Goal: Task Accomplishment & Management: Use online tool/utility

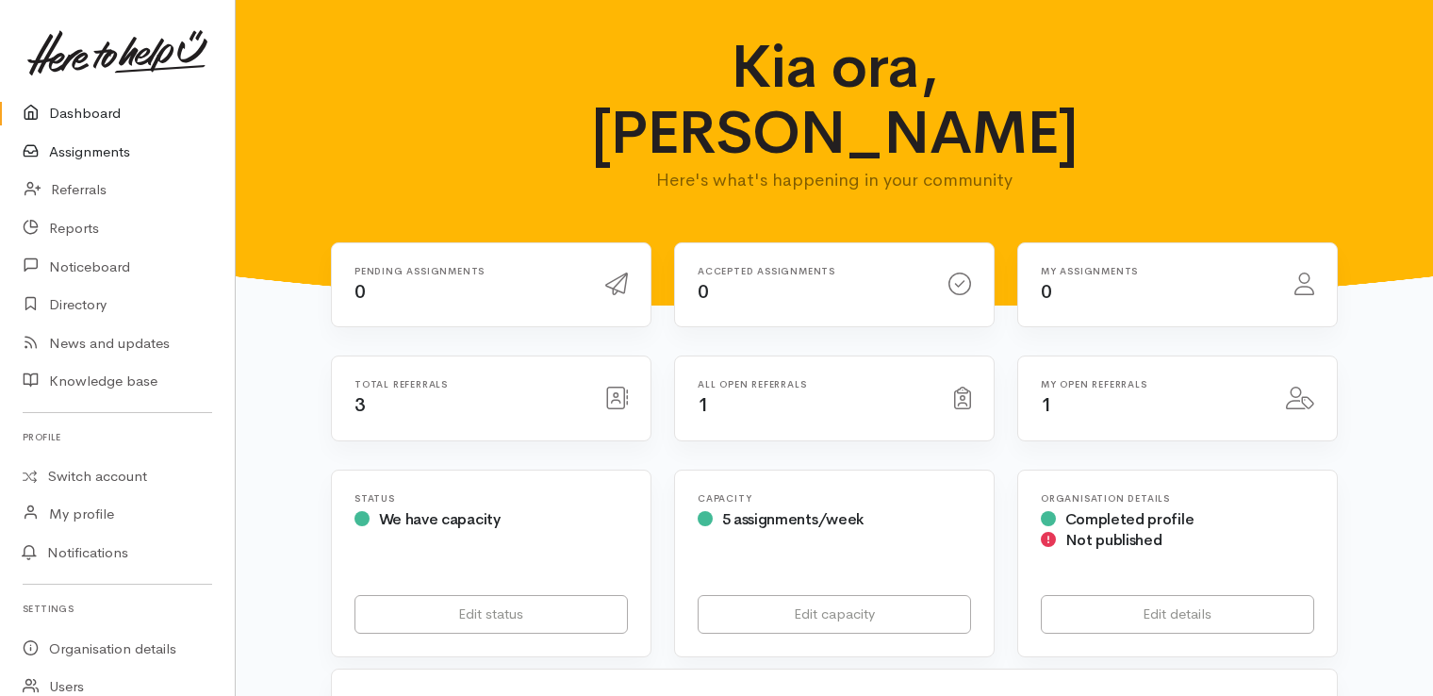
click at [57, 147] on link "Assignments" at bounding box center [117, 152] width 235 height 39
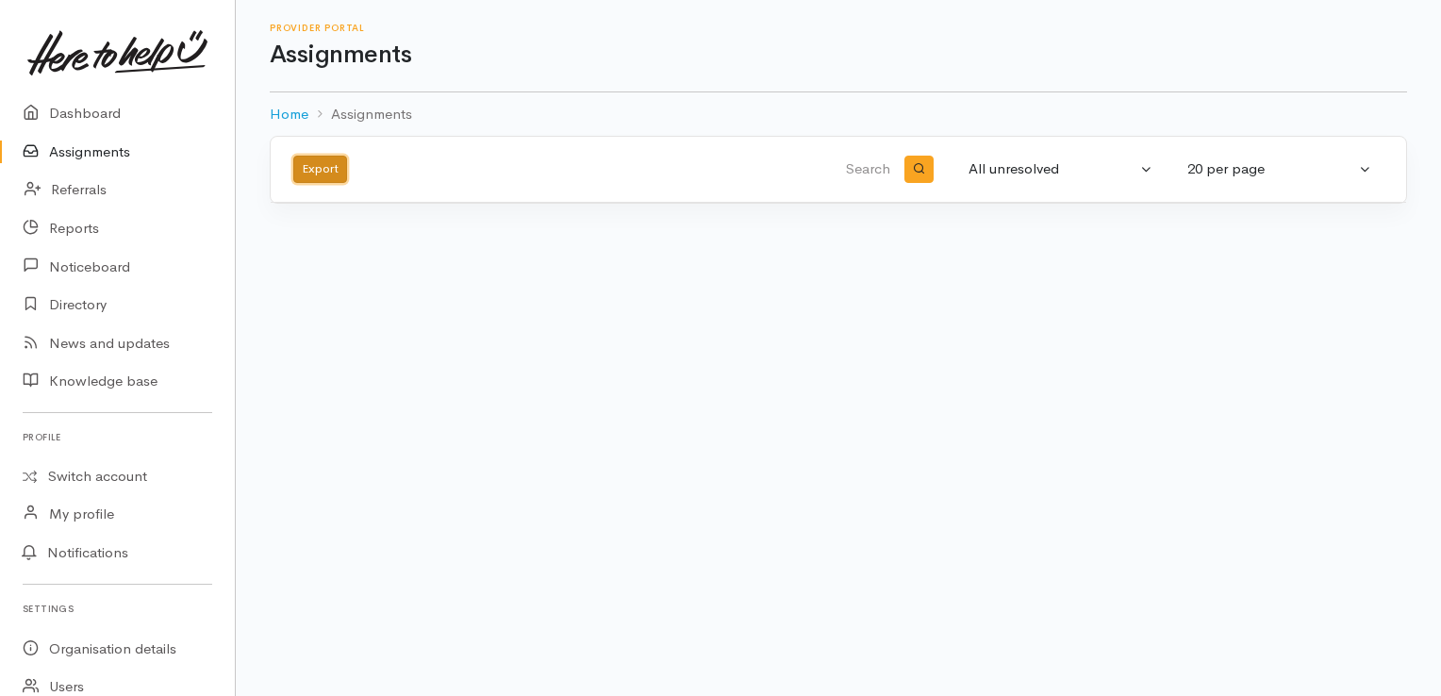
click at [306, 160] on button "Export" at bounding box center [320, 169] width 54 height 27
click at [95, 100] on link "Dashboard" at bounding box center [117, 113] width 235 height 39
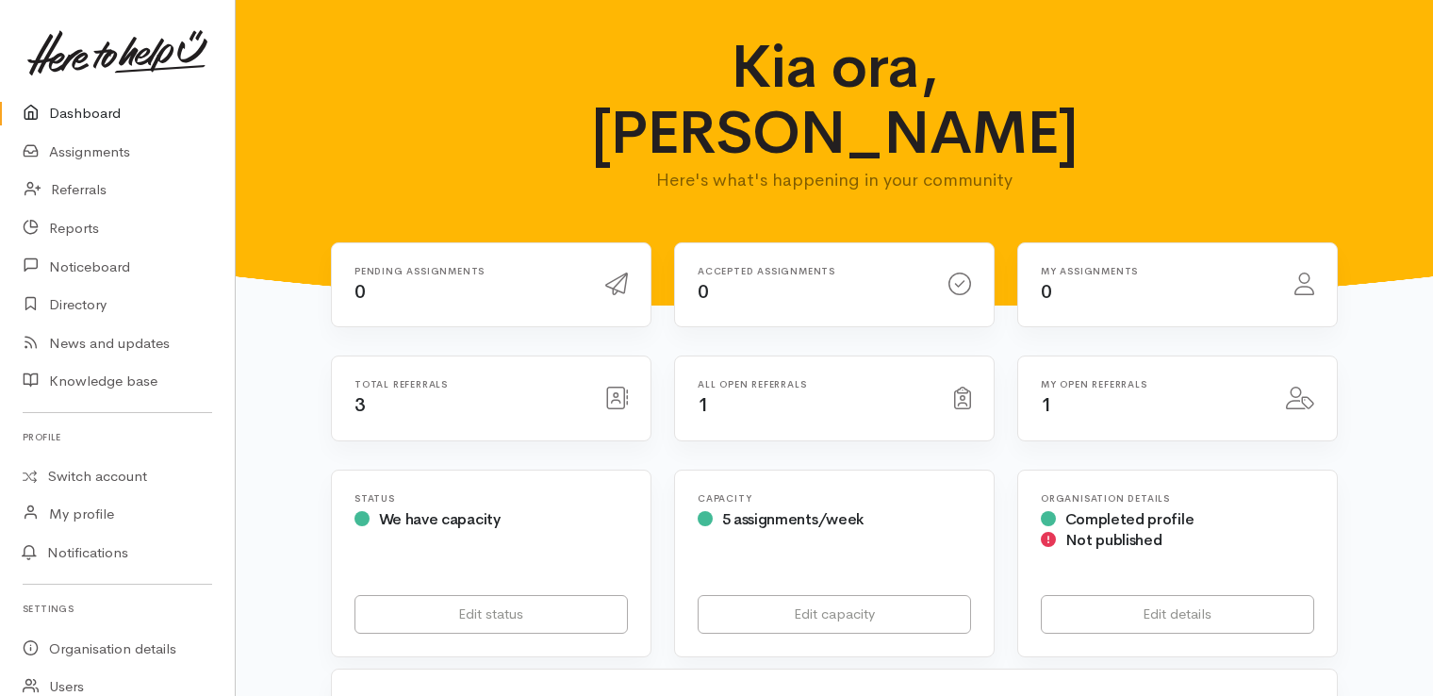
drag, startPoint x: 946, startPoint y: 333, endPoint x: 777, endPoint y: 319, distance: 169.4
click at [777, 379] on div "All open referrals 1" at bounding box center [835, 398] width 296 height 39
drag, startPoint x: 777, startPoint y: 319, endPoint x: 712, endPoint y: 308, distance: 65.9
click at [712, 356] on div "All open referrals 1" at bounding box center [834, 398] width 319 height 84
click at [121, 553] on link "Notifications" at bounding box center [114, 553] width 240 height 40
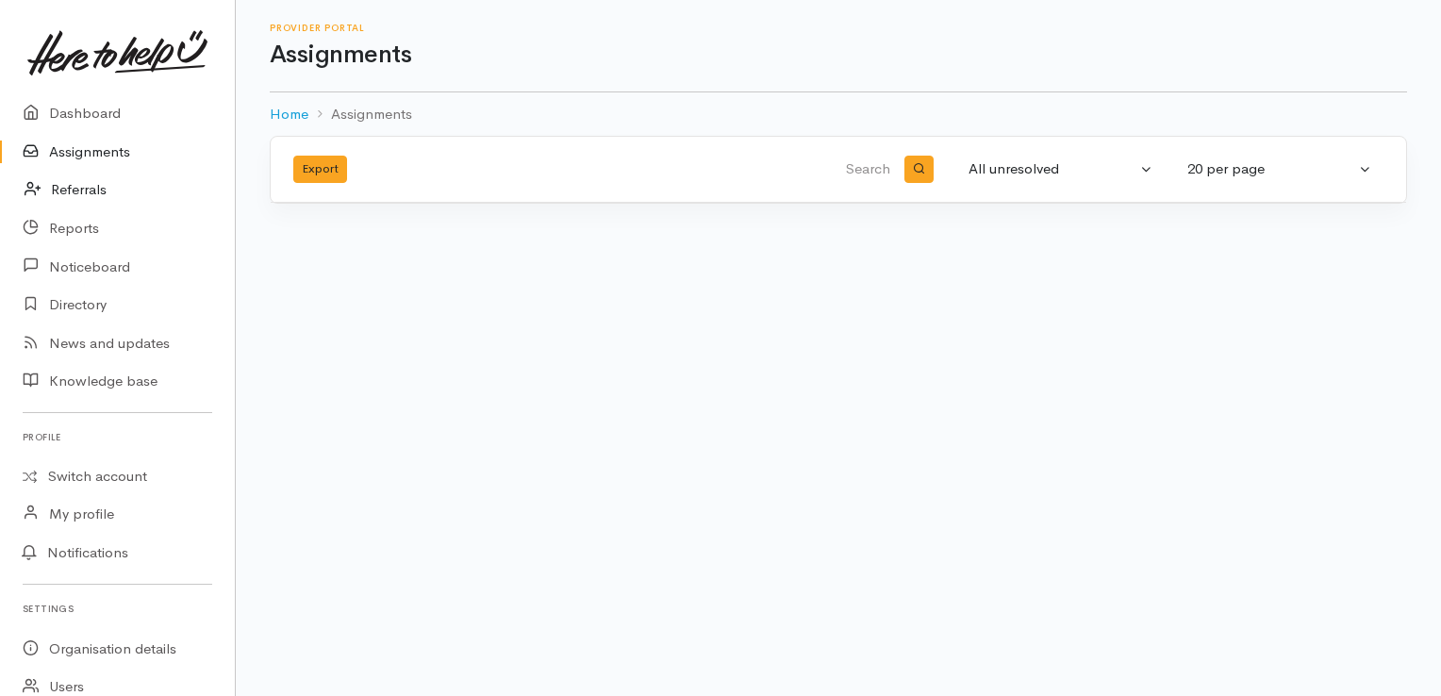
click at [79, 190] on link "Referrals" at bounding box center [117, 190] width 235 height 39
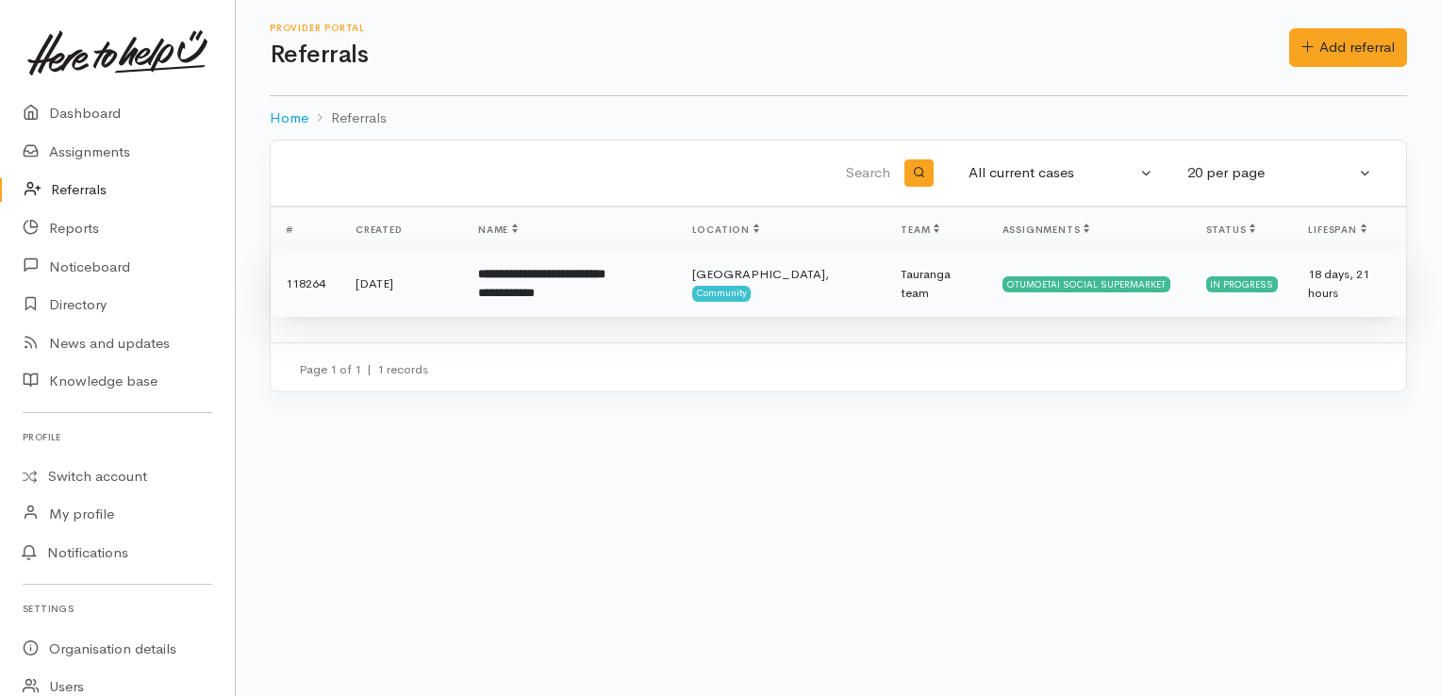
click at [554, 276] on b "**********" at bounding box center [541, 274] width 127 height 12
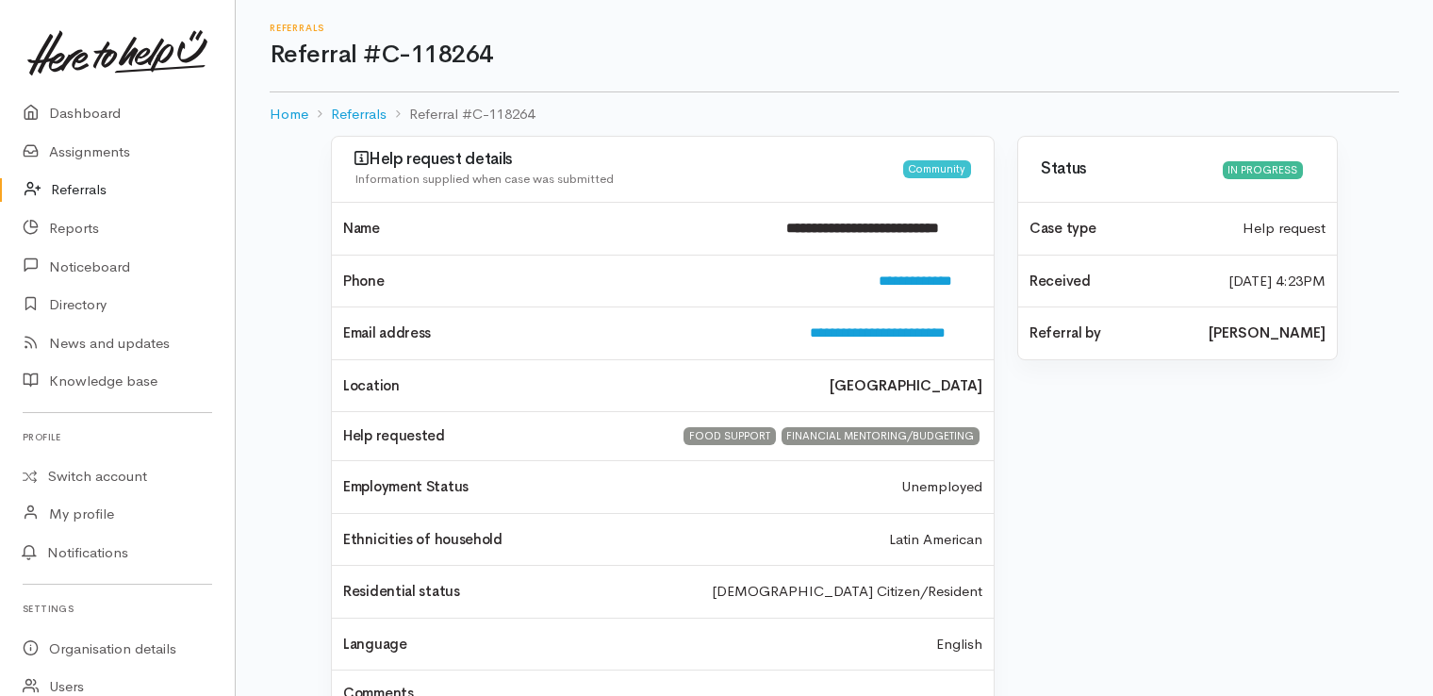
drag, startPoint x: 1432, startPoint y: 227, endPoint x: 1444, endPoint y: 514, distance: 286.9
click at [1432, 514] on html "Support Your 'Here to help u' liaison Your contact within the 'Here to help u' …" at bounding box center [716, 348] width 1433 height 696
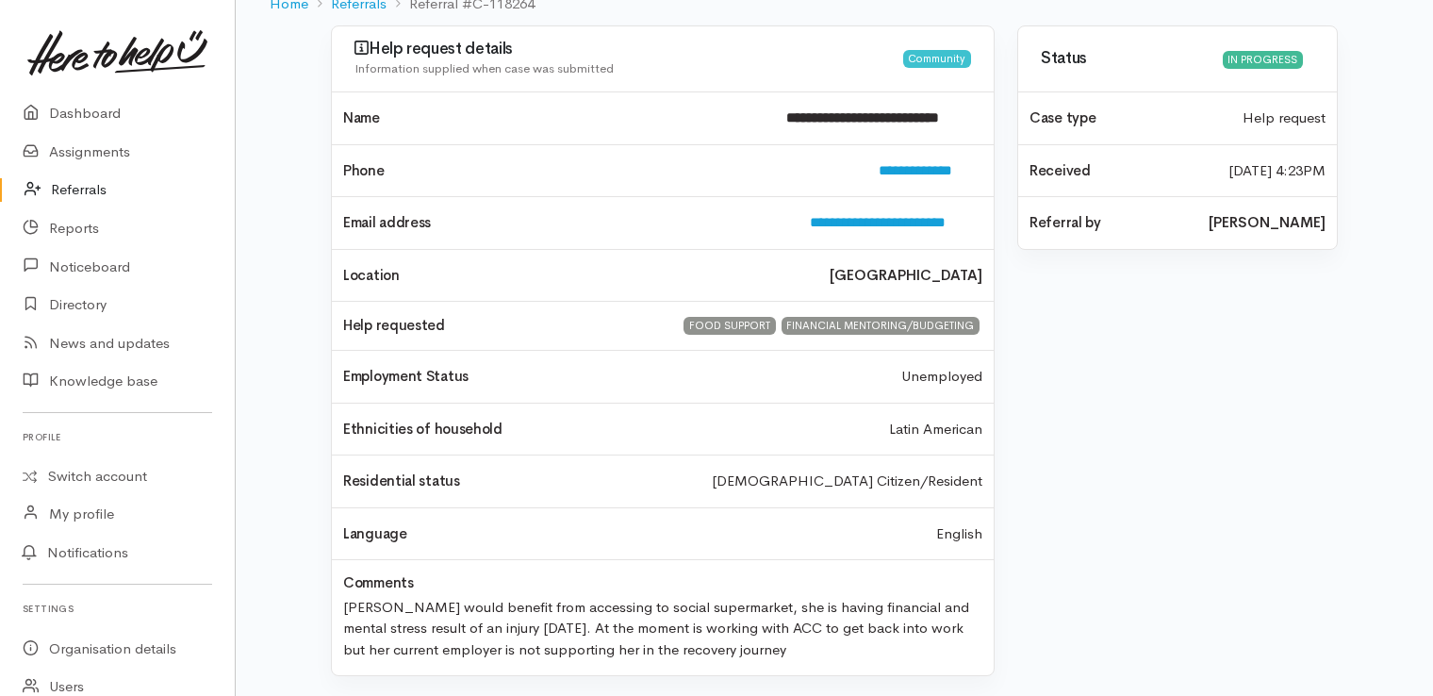
click at [1243, 426] on div "Status In progress Case type Help request Received 25 Sep 2025 4:23PM" at bounding box center [1177, 361] width 343 height 673
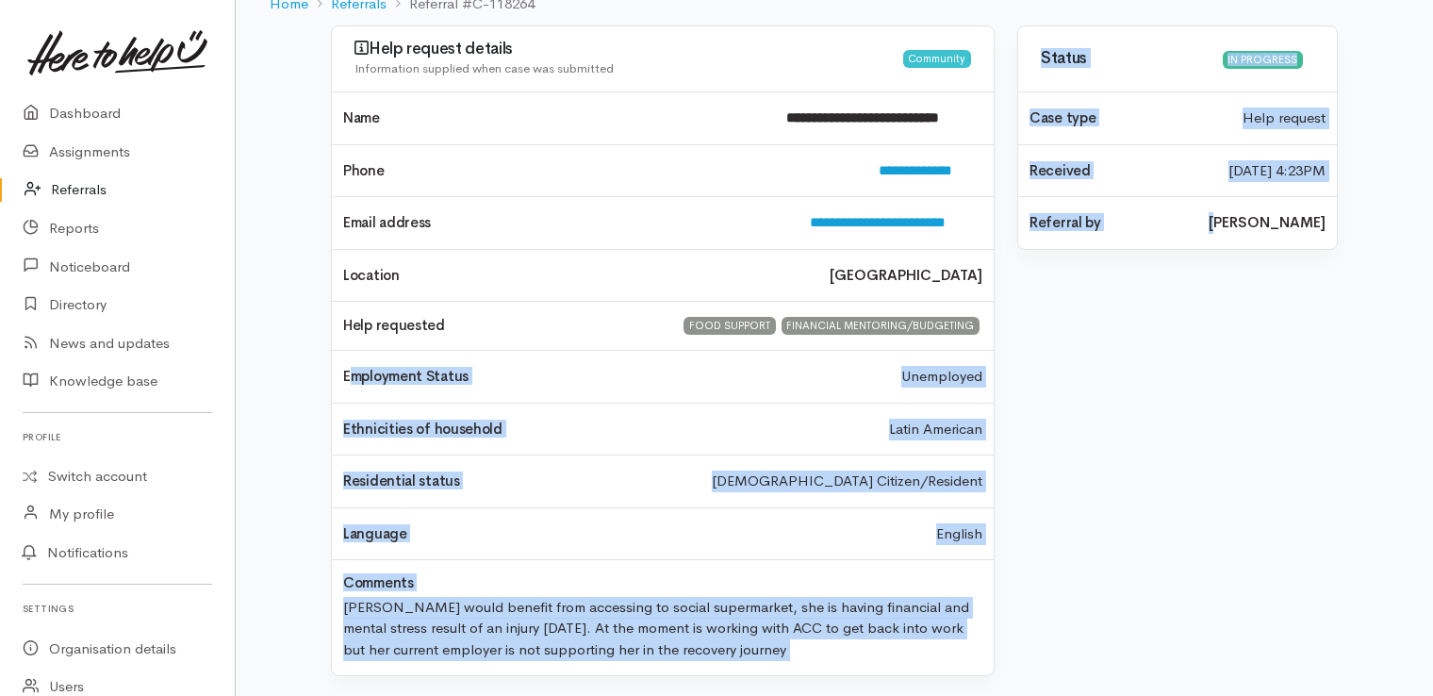
drag, startPoint x: 1243, startPoint y: 426, endPoint x: 298, endPoint y: 399, distance: 945.3
click at [298, 399] on div "**********" at bounding box center [834, 361] width 1075 height 673
click at [79, 108] on link "Dashboard" at bounding box center [117, 113] width 235 height 39
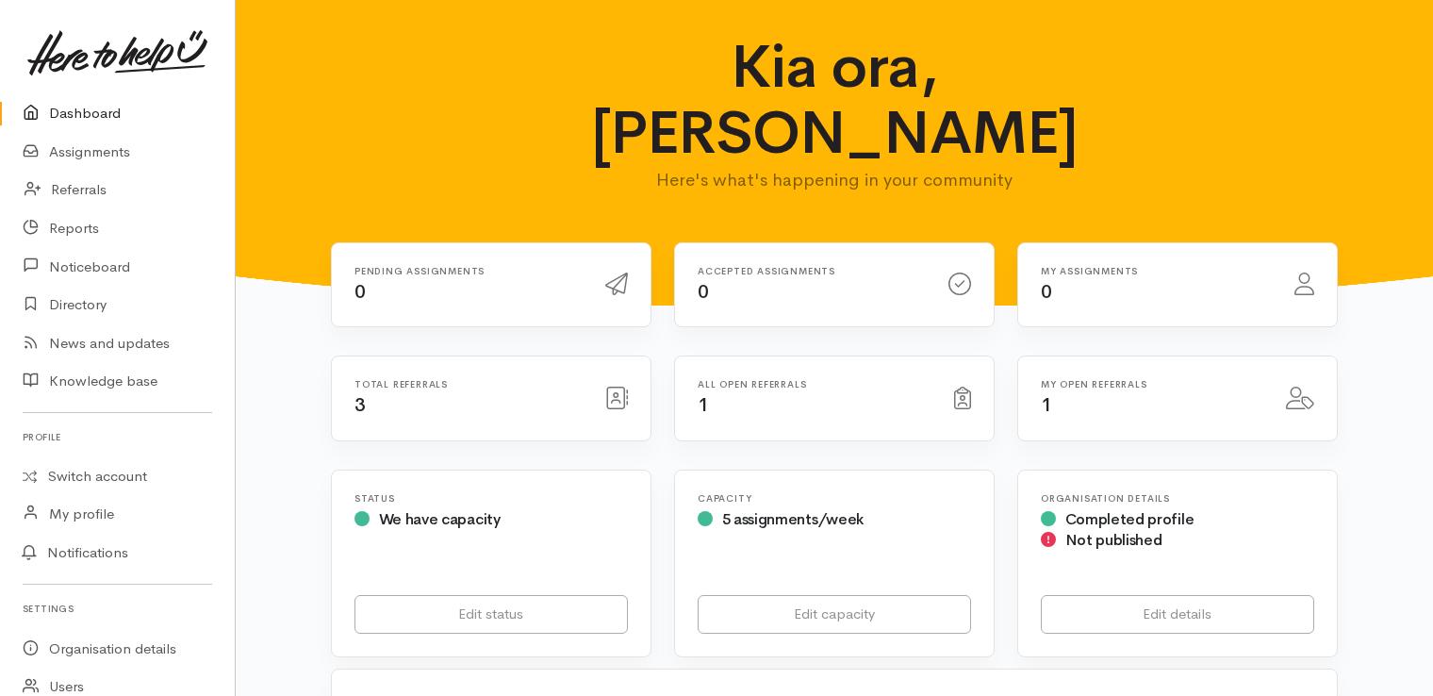
click at [453, 75] on div "Kia ora, Carla Here's what's happening in your community" at bounding box center [834, 121] width 1152 height 174
click at [367, 379] on div "Total referrals 3" at bounding box center [468, 398] width 251 height 39
click at [615, 387] on icon at bounding box center [616, 398] width 23 height 23
click at [65, 507] on link "My profile" at bounding box center [117, 513] width 235 height 39
click at [101, 510] on link "My profile" at bounding box center [117, 513] width 235 height 39
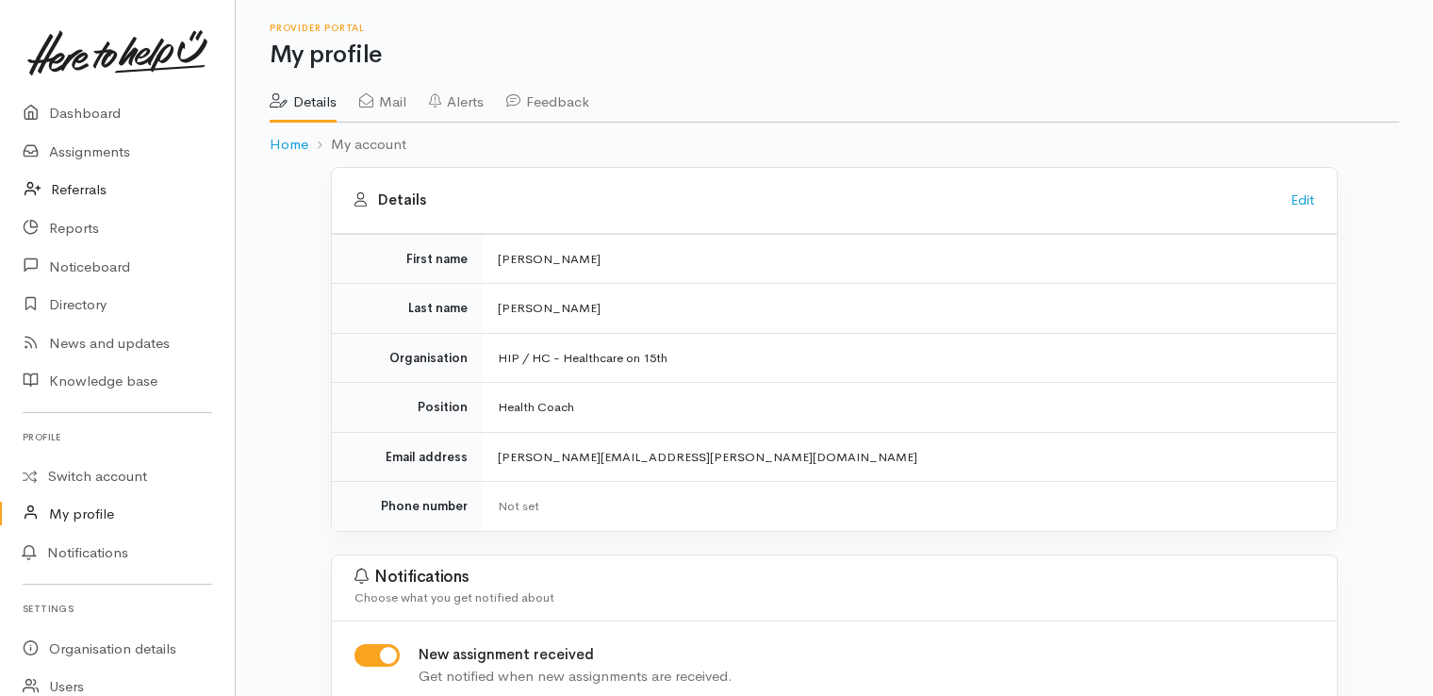
click at [76, 189] on link "Referrals" at bounding box center [117, 190] width 235 height 39
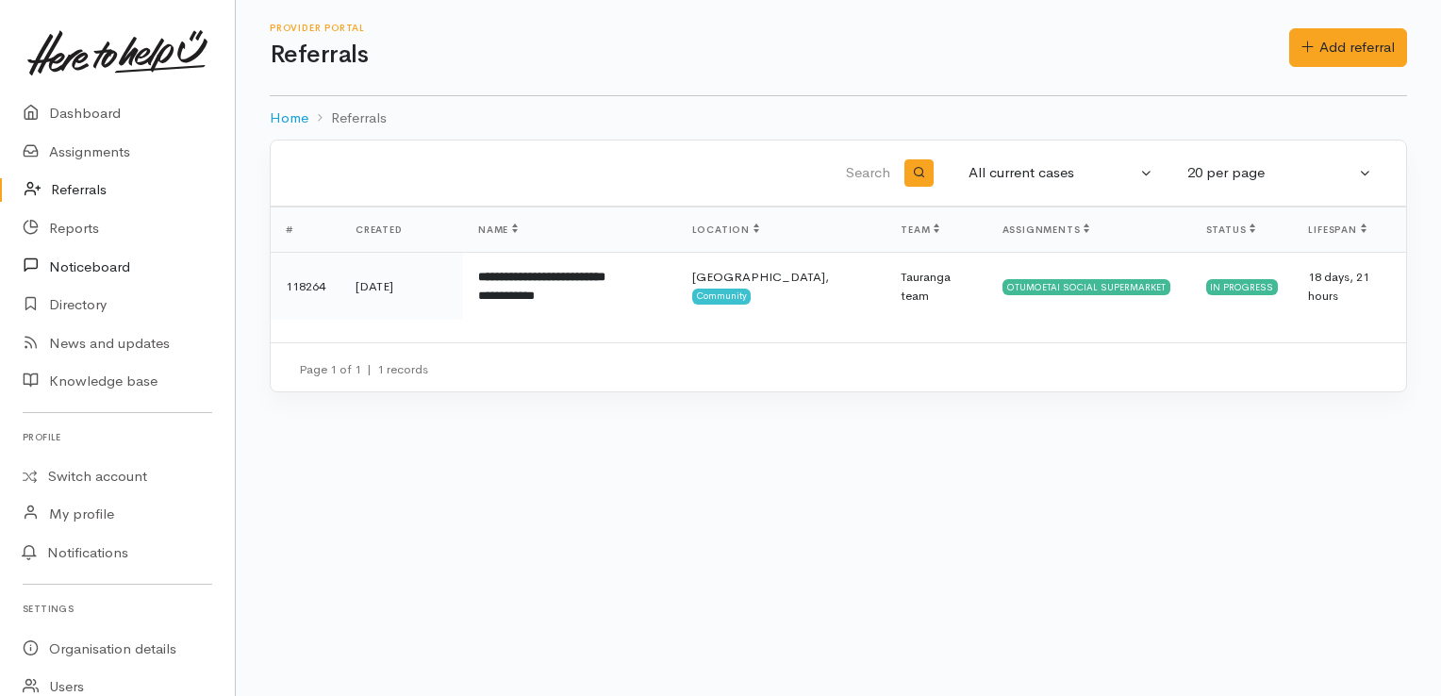
click at [105, 266] on link "Noticeboard" at bounding box center [117, 266] width 235 height 39
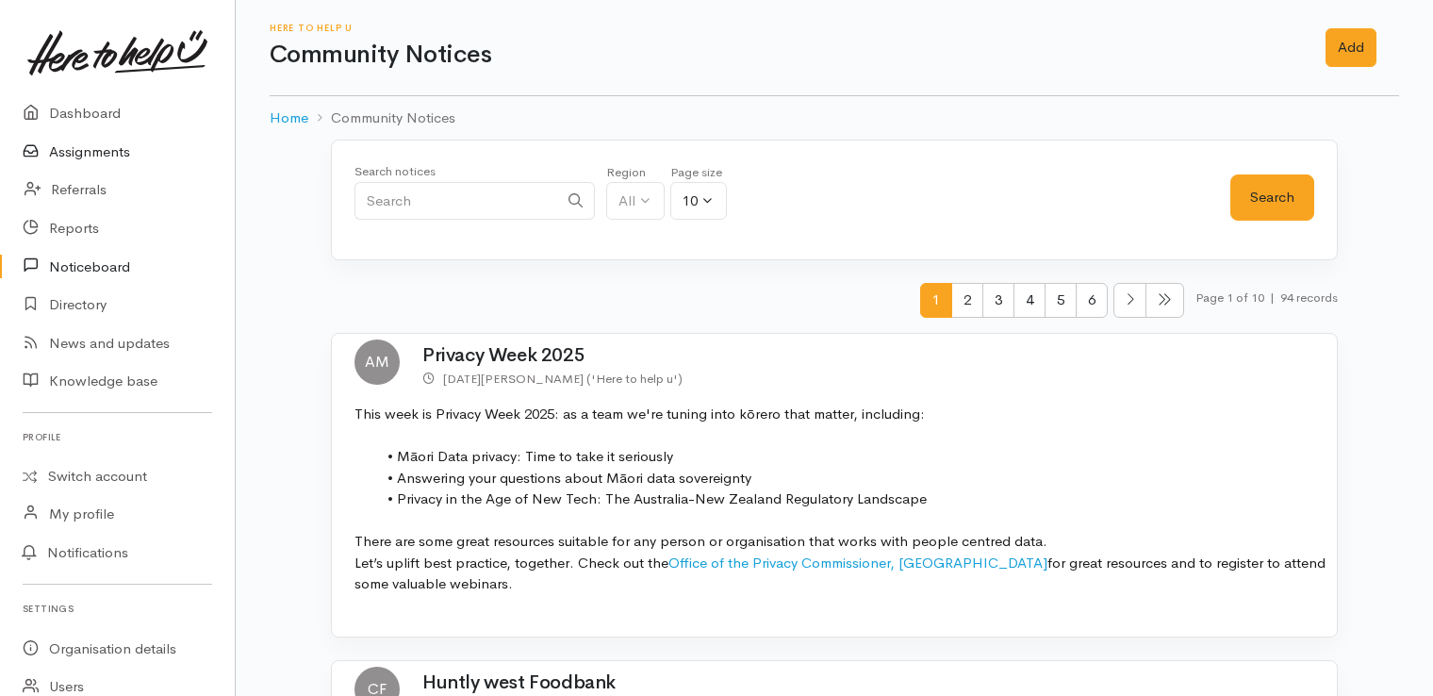
click at [109, 148] on link "Assignments" at bounding box center [117, 152] width 235 height 39
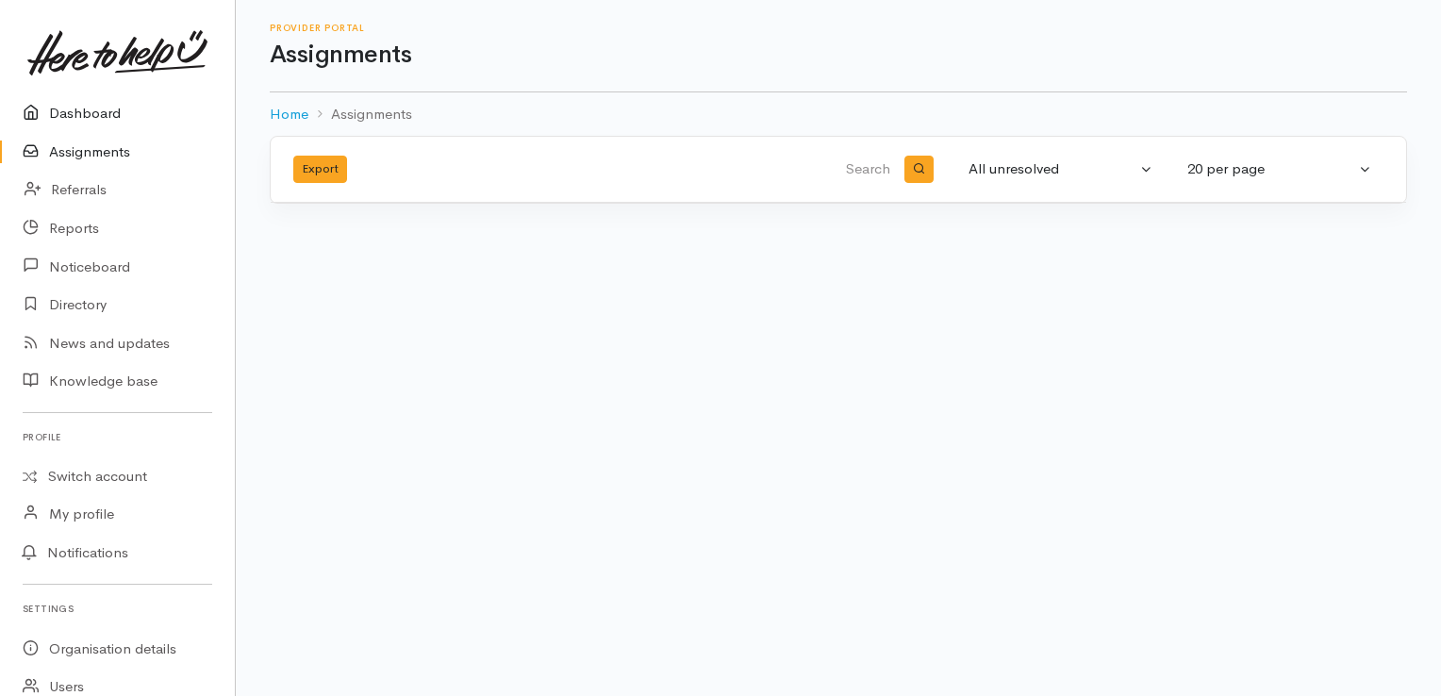
click at [103, 110] on link "Dashboard" at bounding box center [117, 113] width 235 height 39
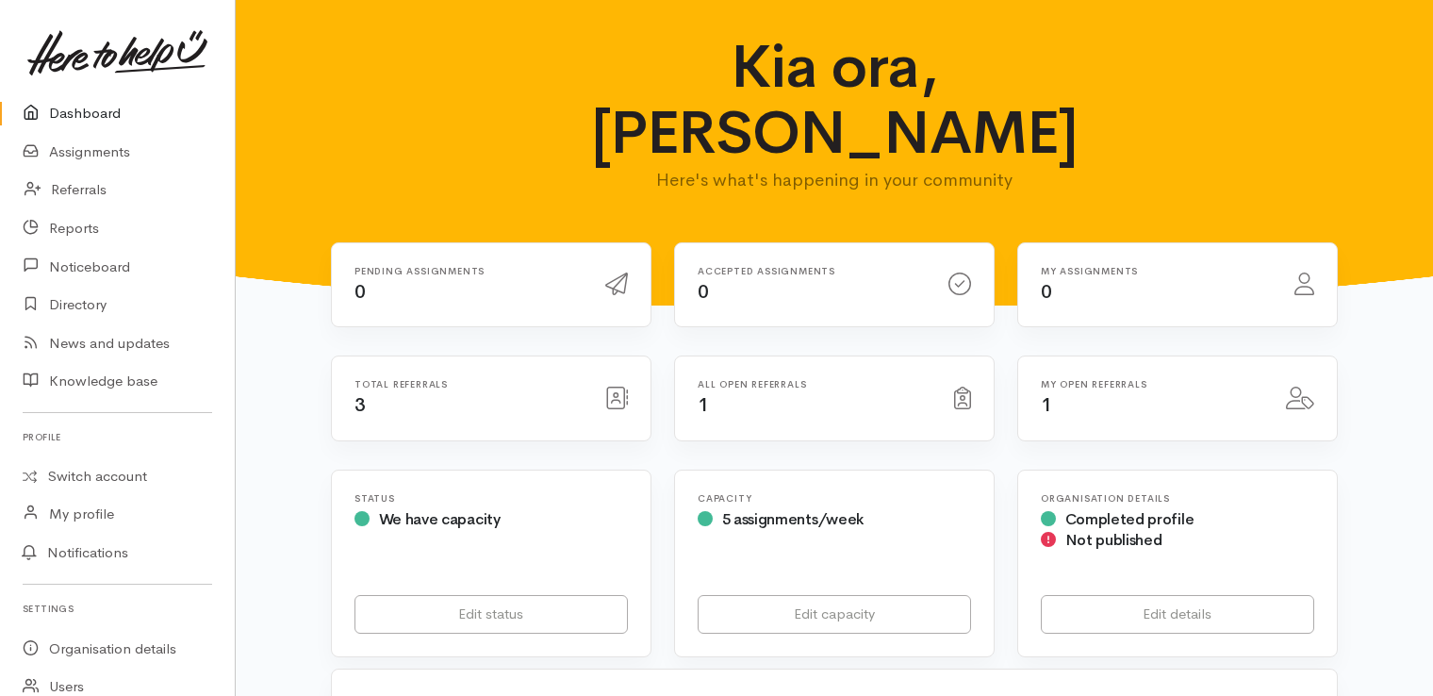
click at [320, 50] on div "Kia ora, Carla Here's what's happening in your community" at bounding box center [834, 121] width 1152 height 174
click at [97, 108] on link "Dashboard" at bounding box center [117, 113] width 235 height 39
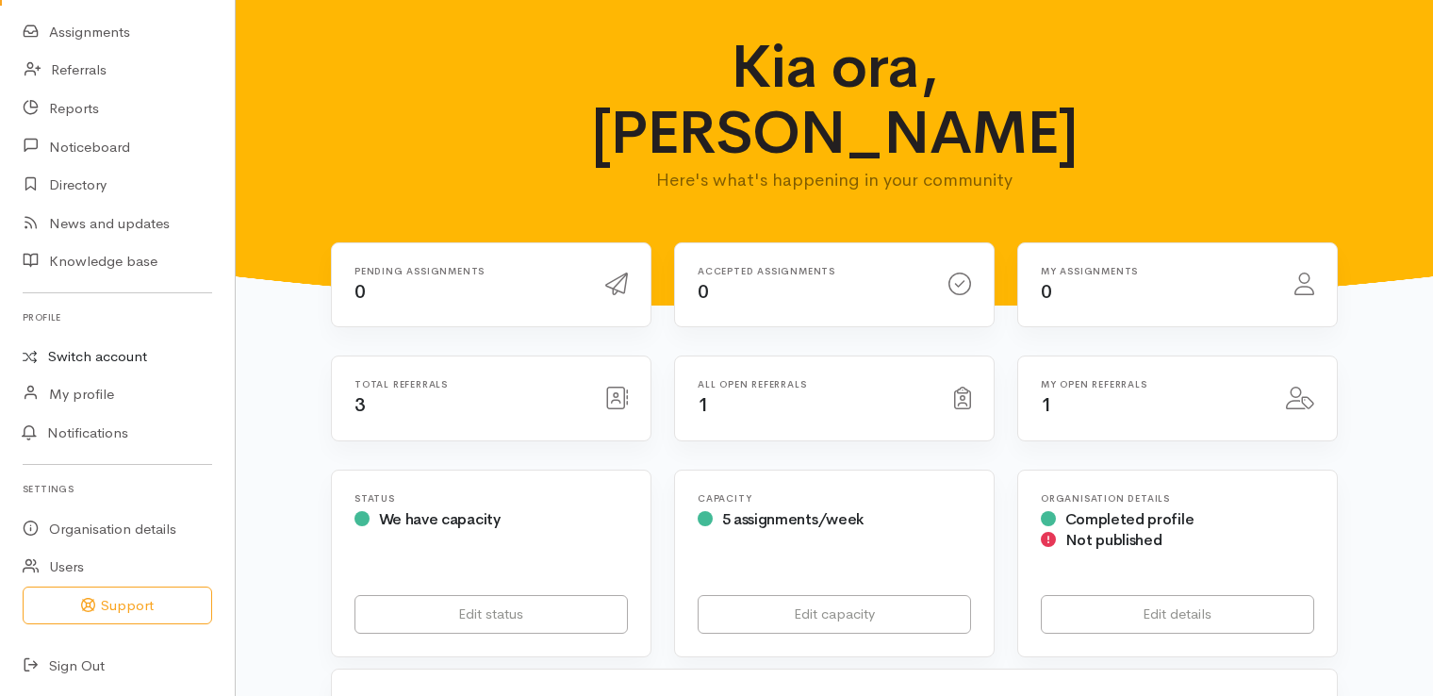
click at [108, 361] on link "Switch account" at bounding box center [117, 357] width 235 height 37
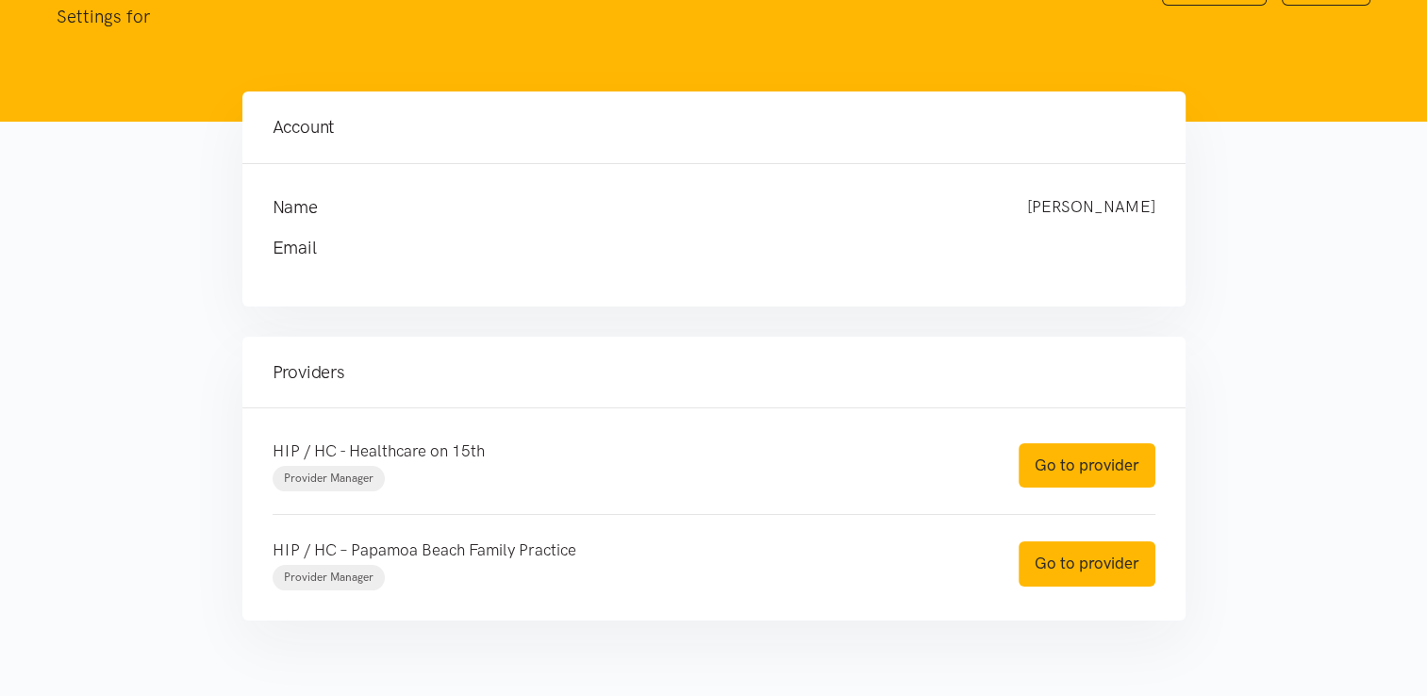
scroll to position [170, 0]
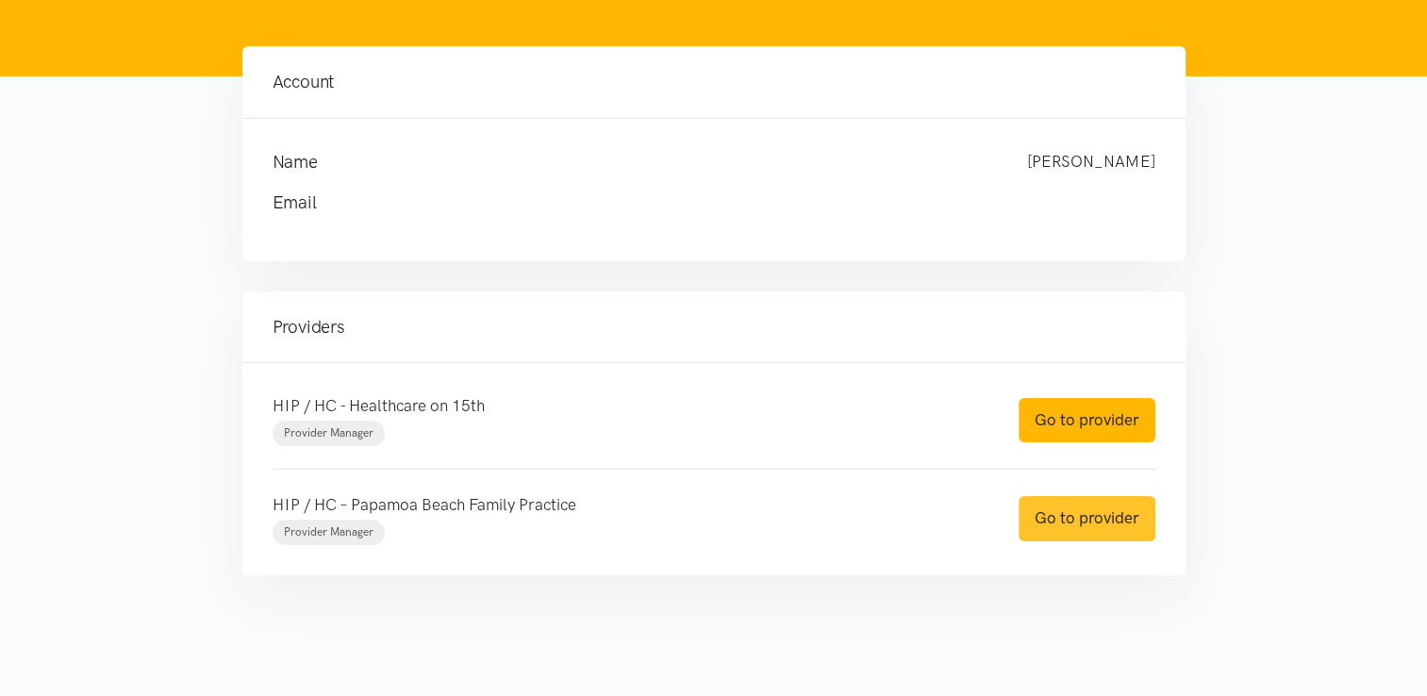
click at [1075, 515] on link "Go to provider" at bounding box center [1086, 518] width 137 height 44
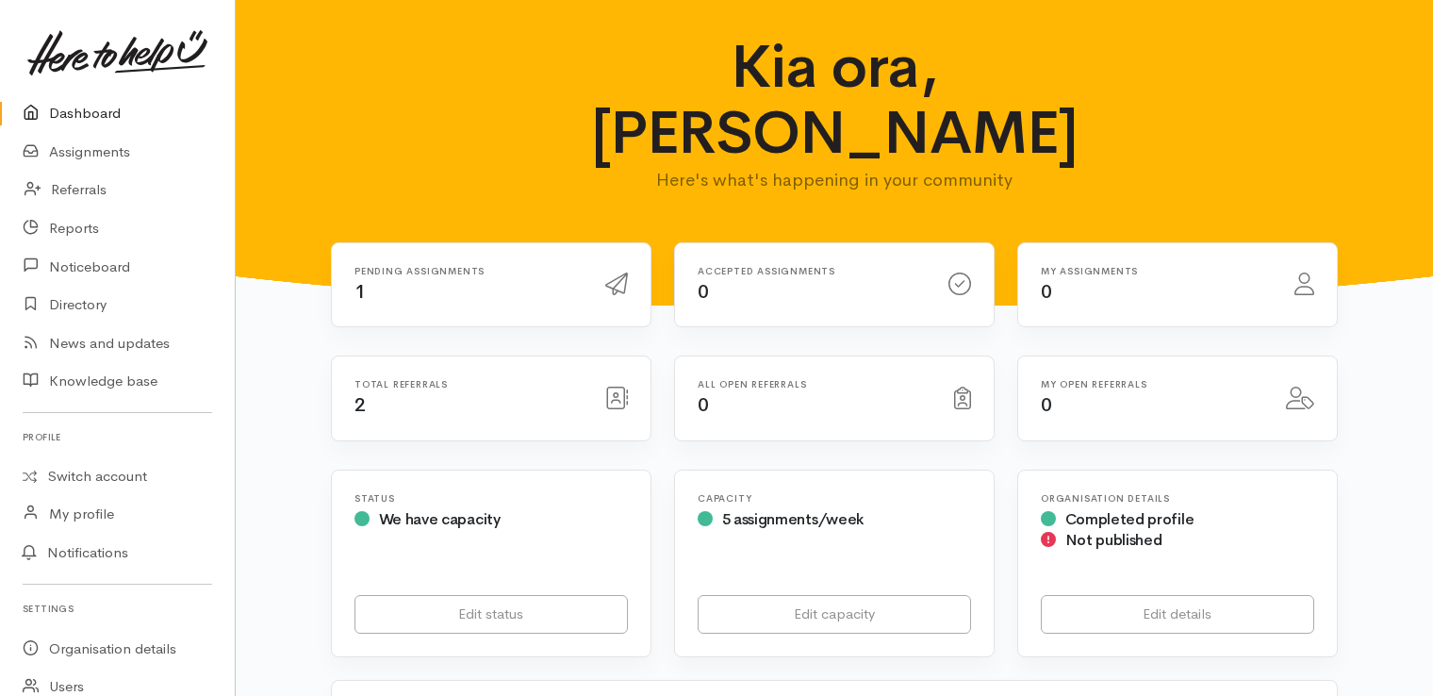
click at [466, 243] on div "Pending assignments 1" at bounding box center [491, 285] width 319 height 84
click at [610, 273] on icon at bounding box center [616, 284] width 23 height 23
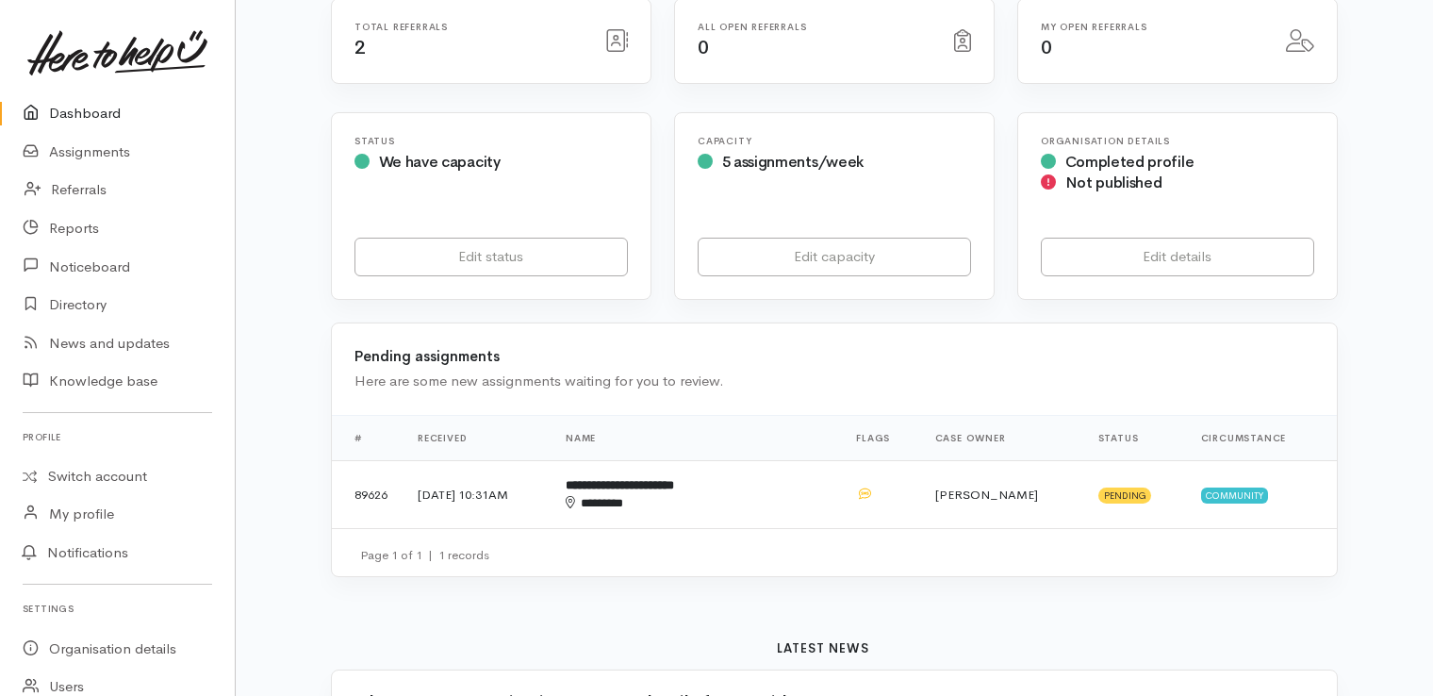
scroll to position [372, 0]
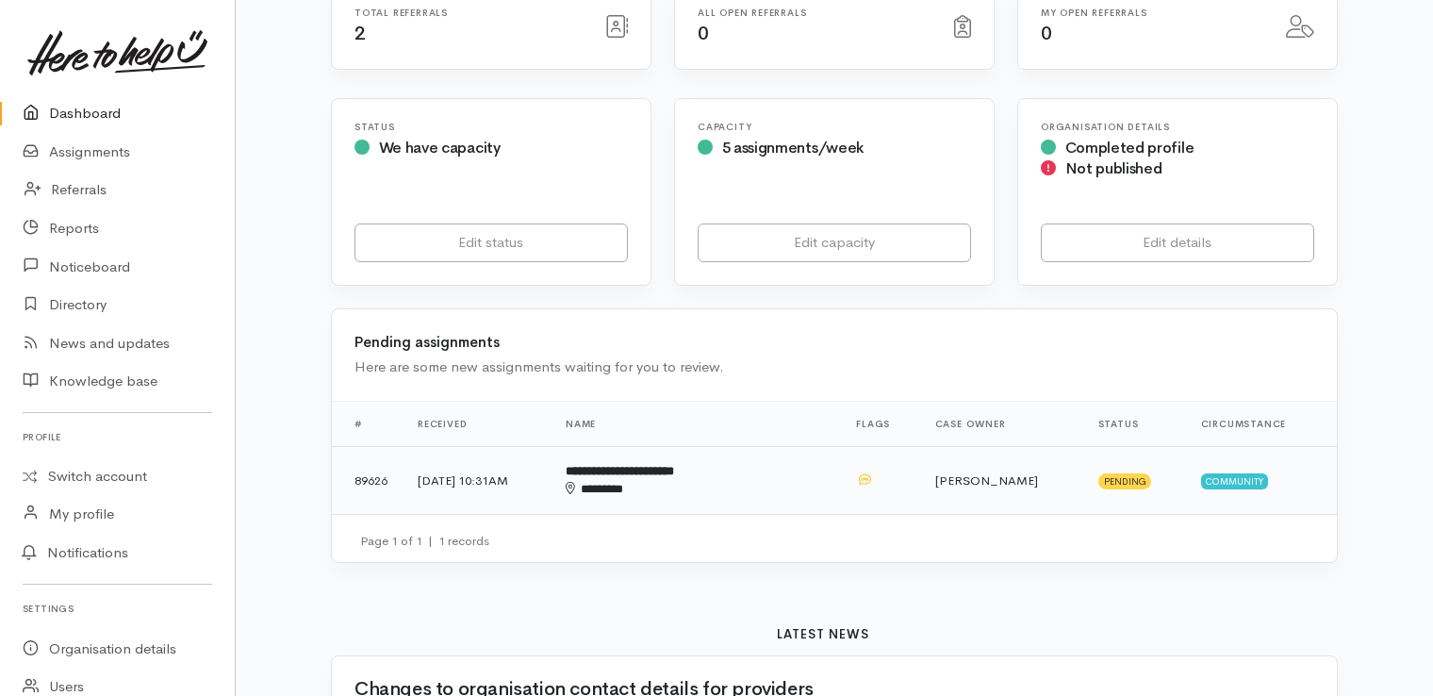
click at [674, 465] on b "**********" at bounding box center [620, 471] width 108 height 12
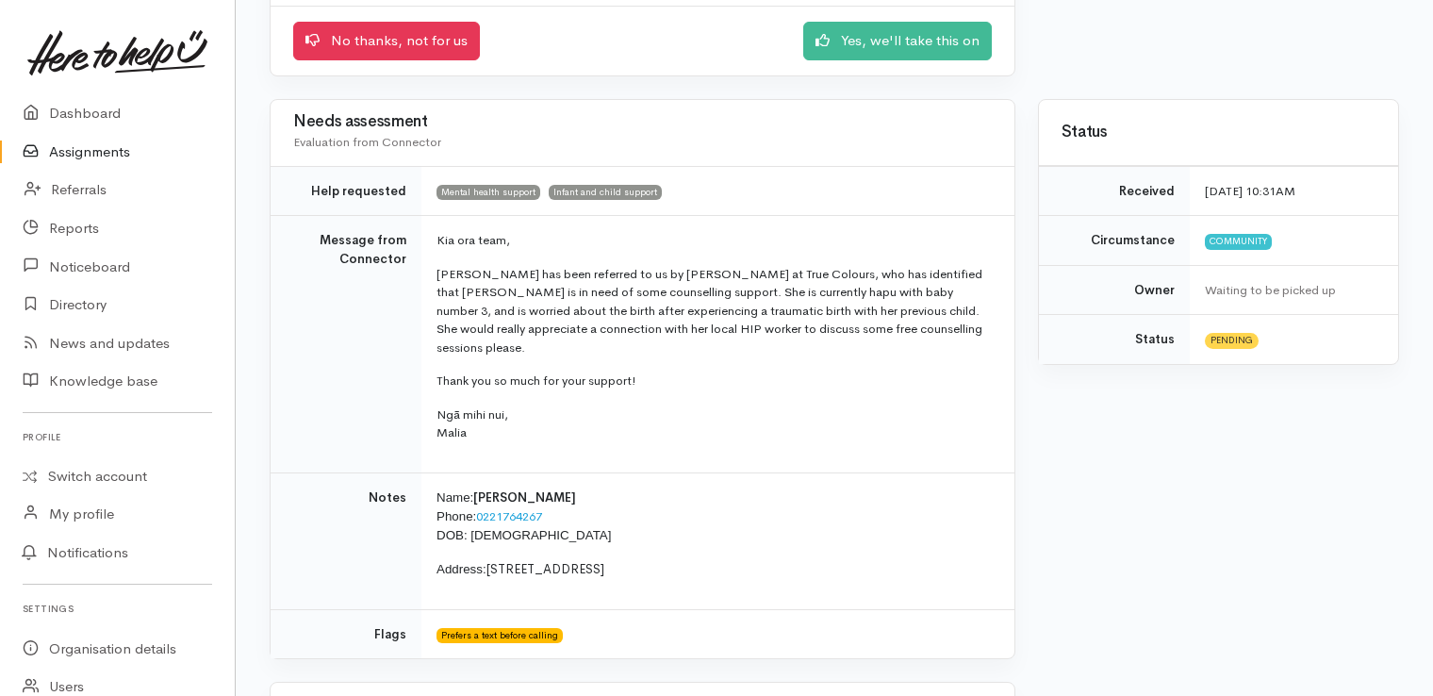
scroll to position [356, 0]
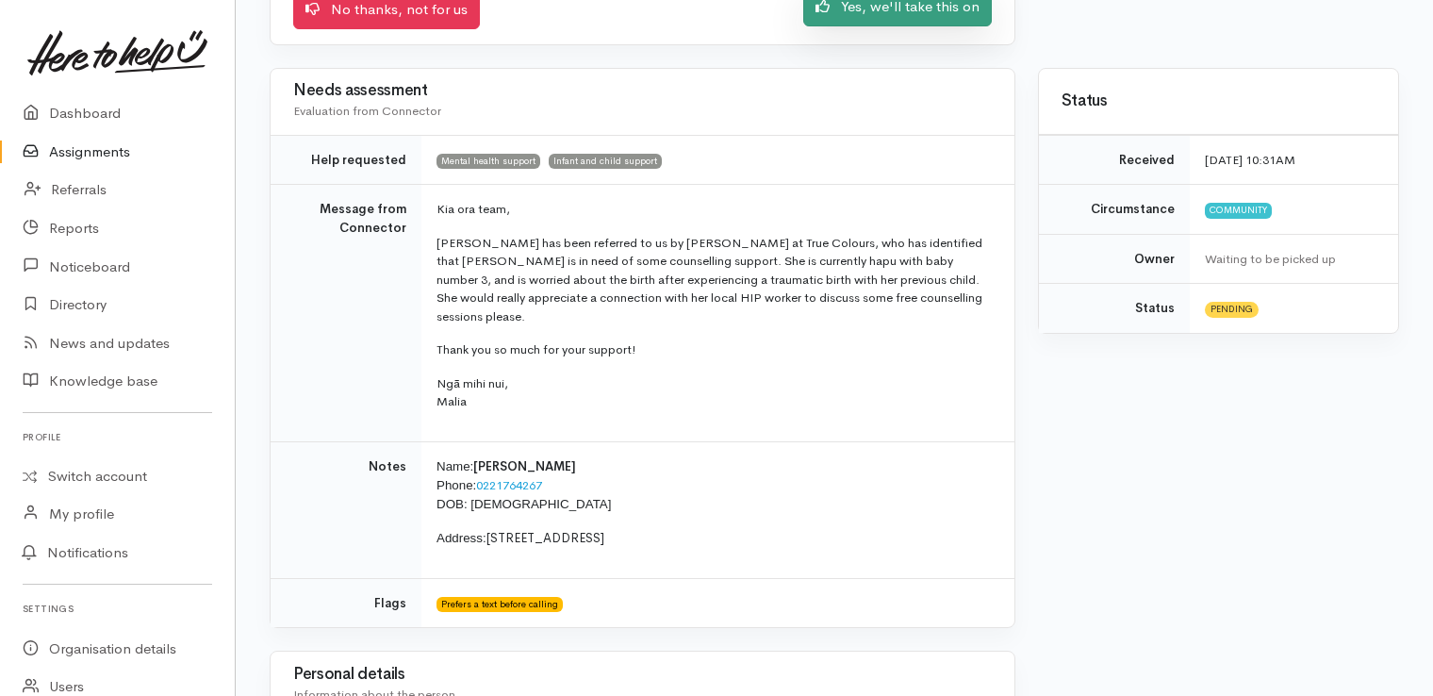
click at [952, 12] on link "Yes, we'll take this on" at bounding box center [897, 7] width 189 height 39
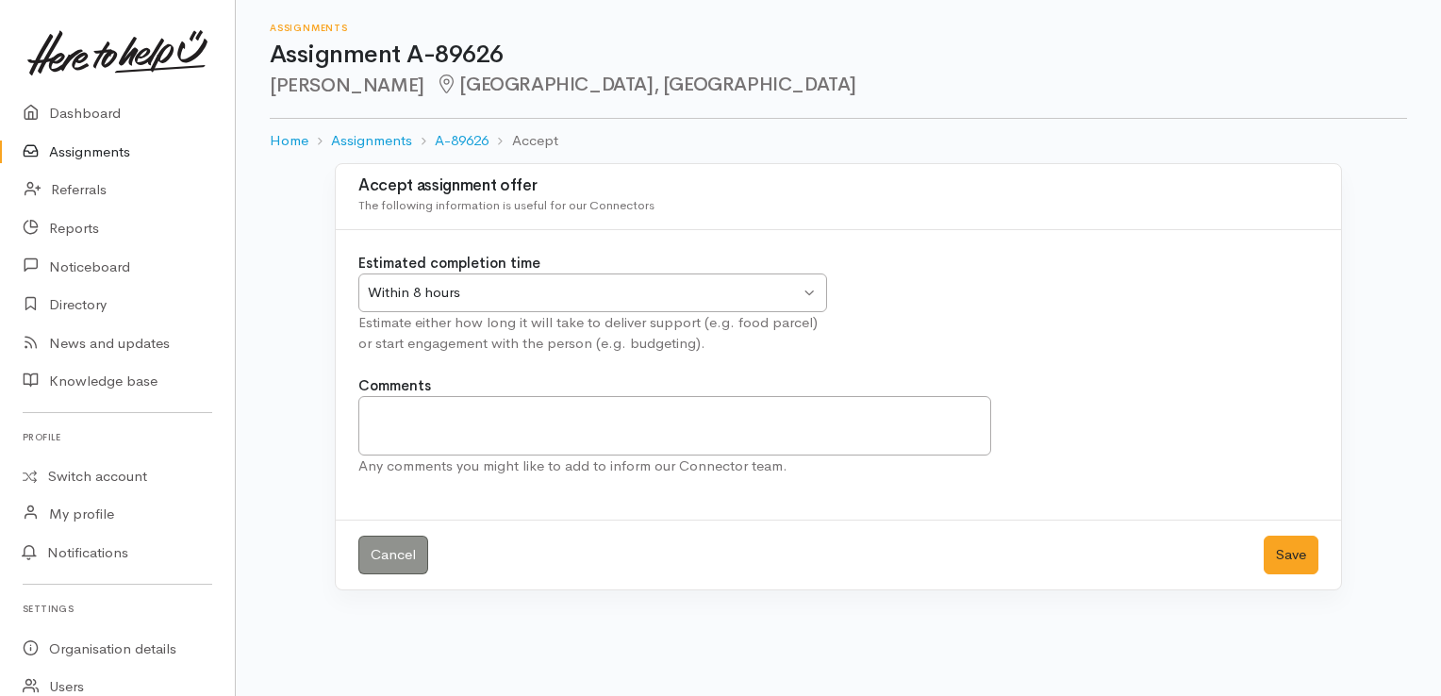
click at [800, 289] on div "Within 8 hours" at bounding box center [584, 293] width 432 height 22
click at [562, 418] on textarea "Comments" at bounding box center [674, 425] width 633 height 59
type textarea "I will pass it onto the HIP"
click at [1295, 554] on button "Save" at bounding box center [1291, 555] width 55 height 39
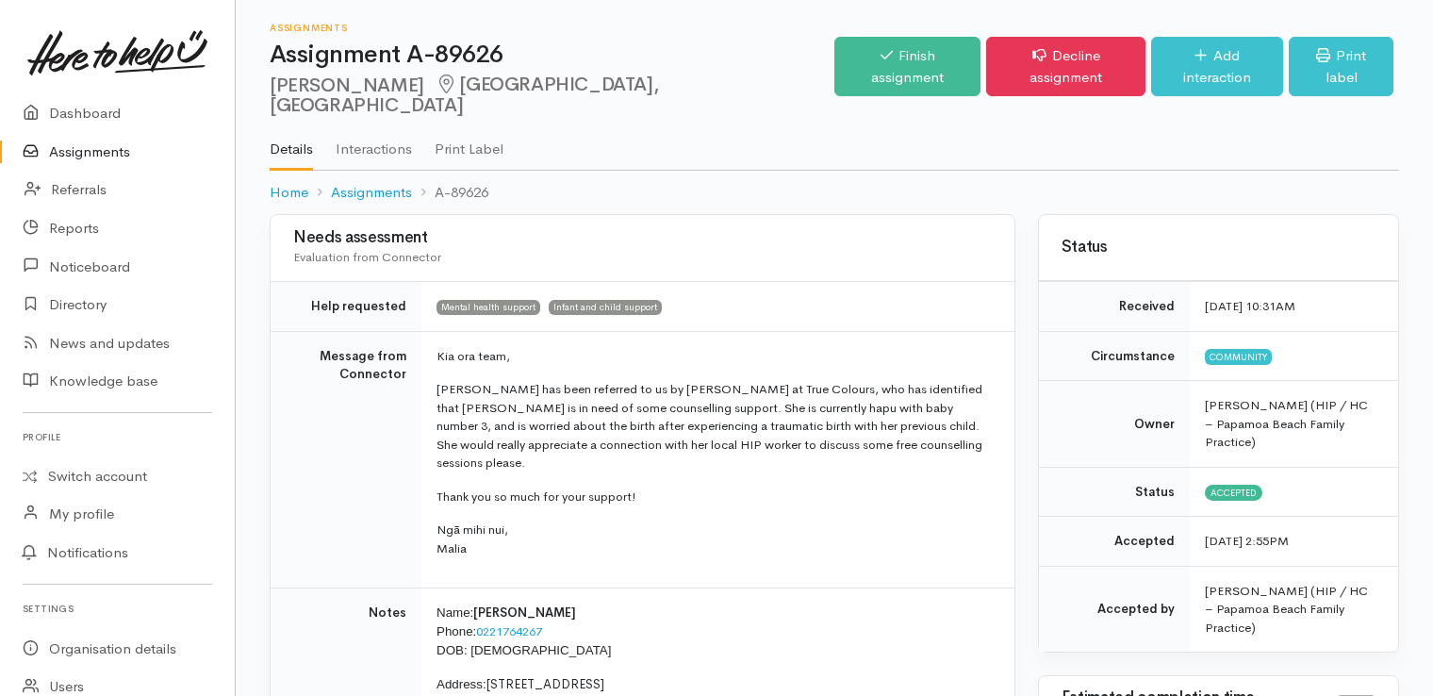
click at [273, 588] on td "Notes" at bounding box center [346, 656] width 151 height 137
click at [913, 55] on link "Finish assignment" at bounding box center [908, 66] width 146 height 59
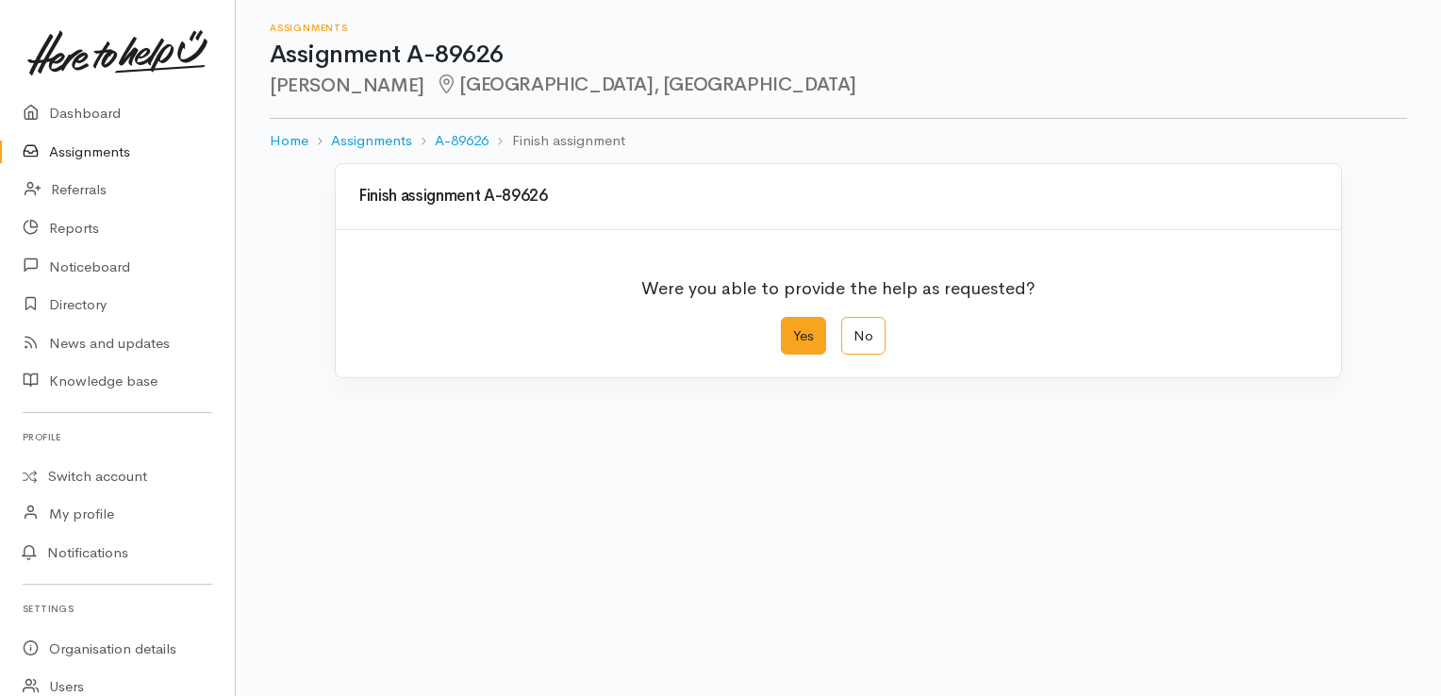
click at [807, 332] on label "Yes" at bounding box center [803, 336] width 45 height 39
click at [793, 329] on input "Yes" at bounding box center [787, 323] width 12 height 12
radio input "true"
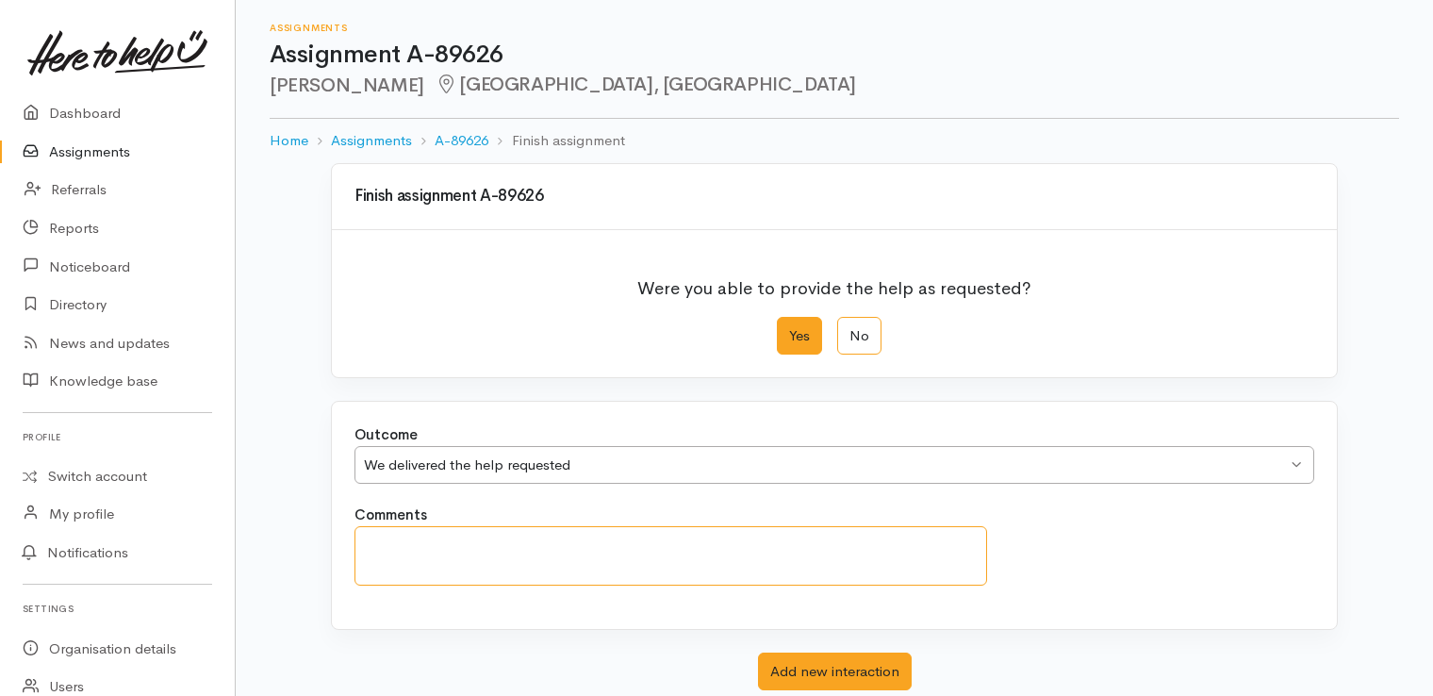
click at [606, 554] on textarea "Comments" at bounding box center [671, 555] width 633 height 59
type textarea "Booked a HIP appointment for next Wednesday as Krystal asked"
click at [803, 323] on label "Yes" at bounding box center [799, 336] width 45 height 39
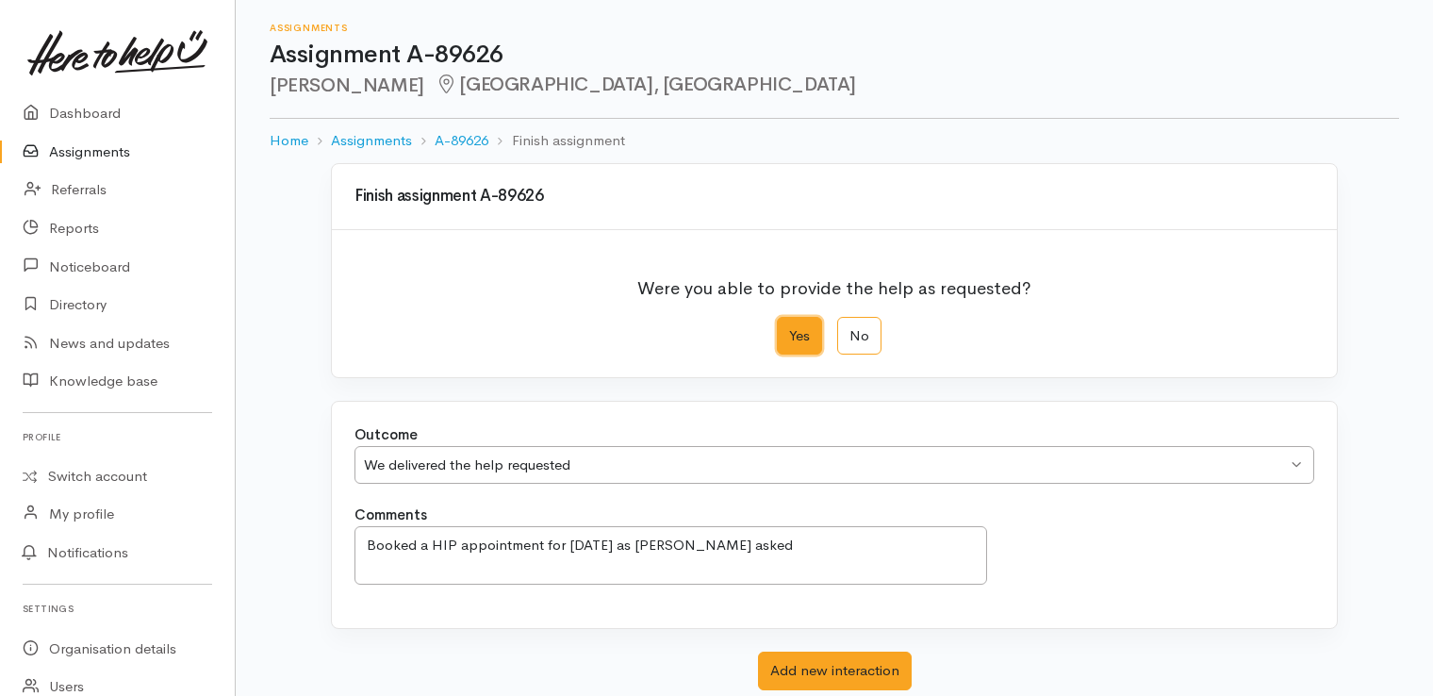
click at [789, 323] on input "Yes" at bounding box center [783, 323] width 12 height 12
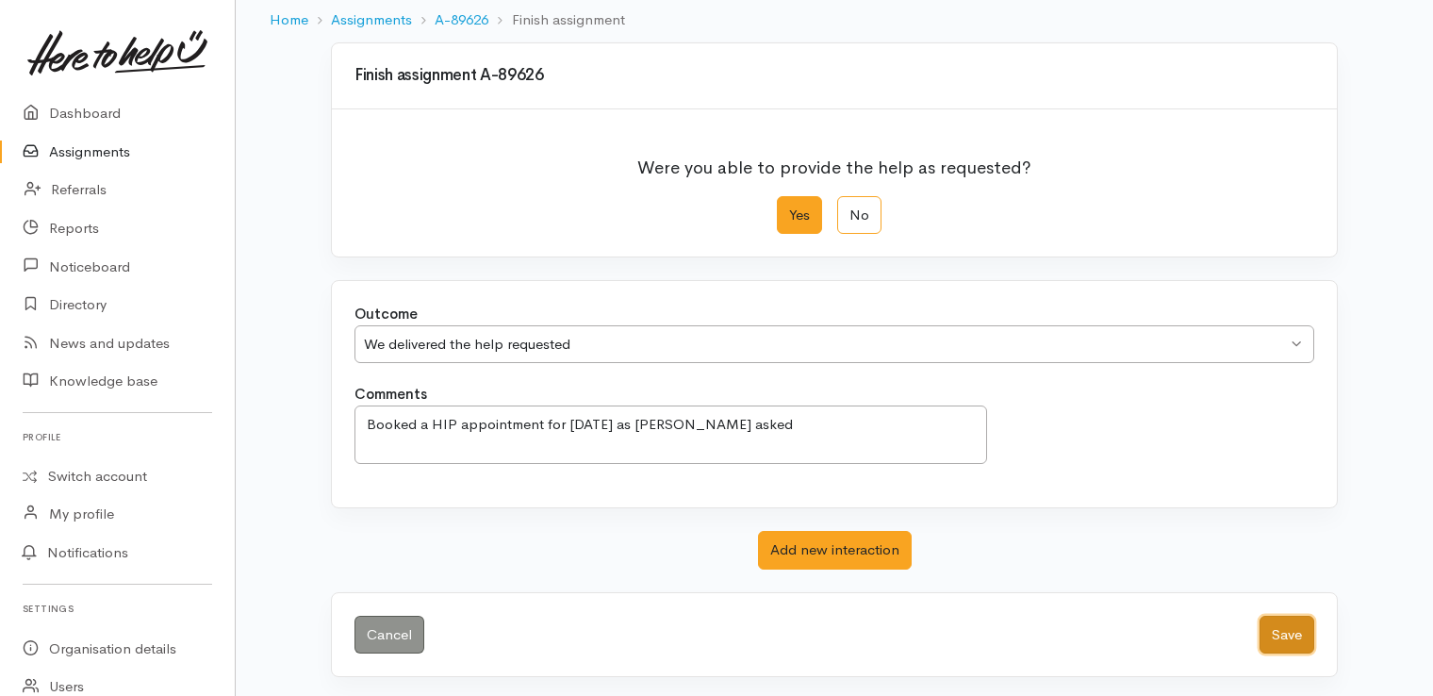
click at [1287, 623] on button "Save" at bounding box center [1287, 635] width 55 height 39
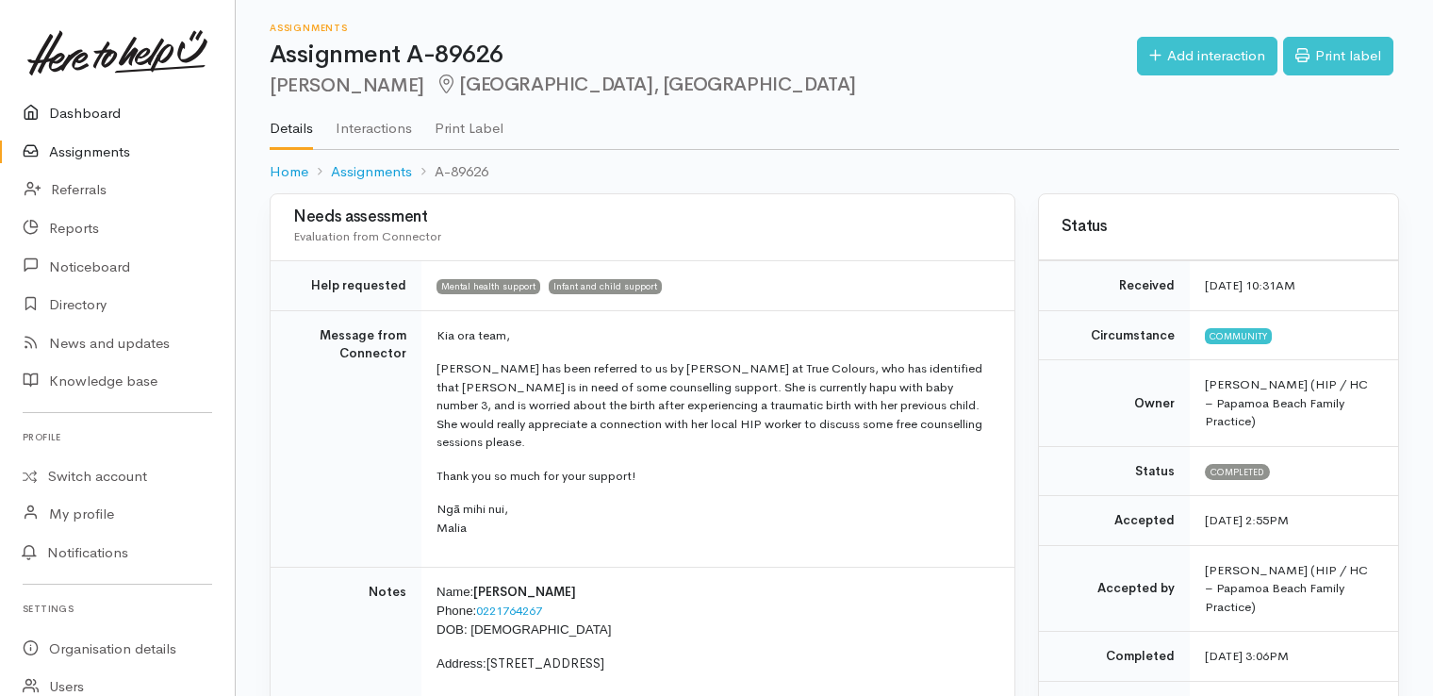
click at [108, 115] on link "Dashboard" at bounding box center [117, 113] width 235 height 39
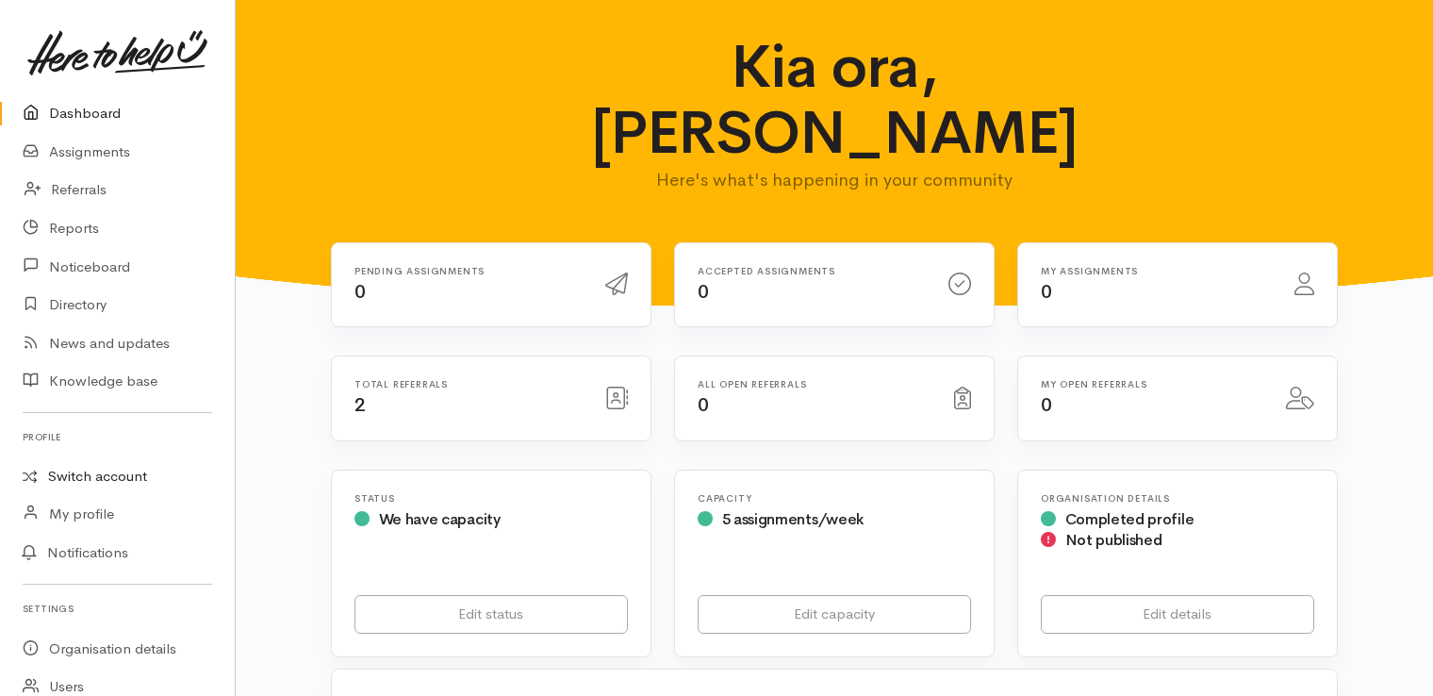
click at [109, 474] on link "Switch account" at bounding box center [117, 476] width 235 height 37
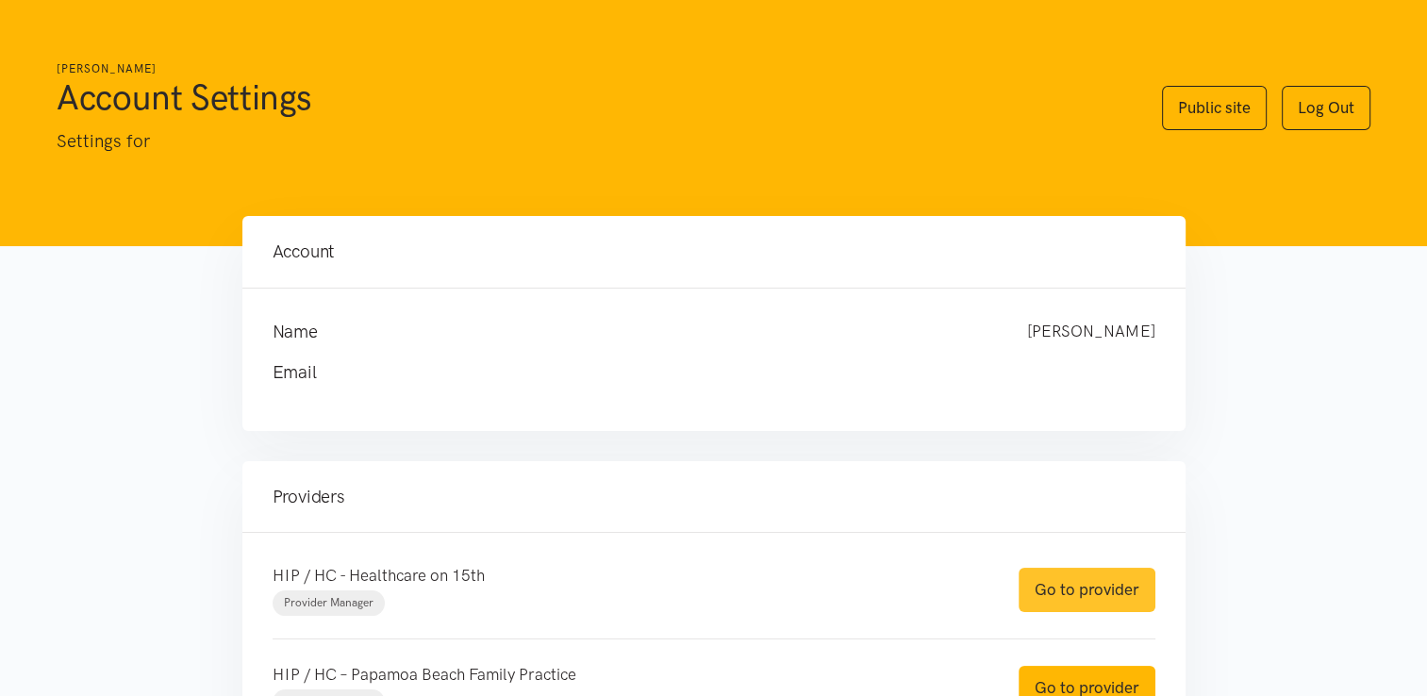
click at [1093, 577] on link "Go to provider" at bounding box center [1086, 590] width 137 height 44
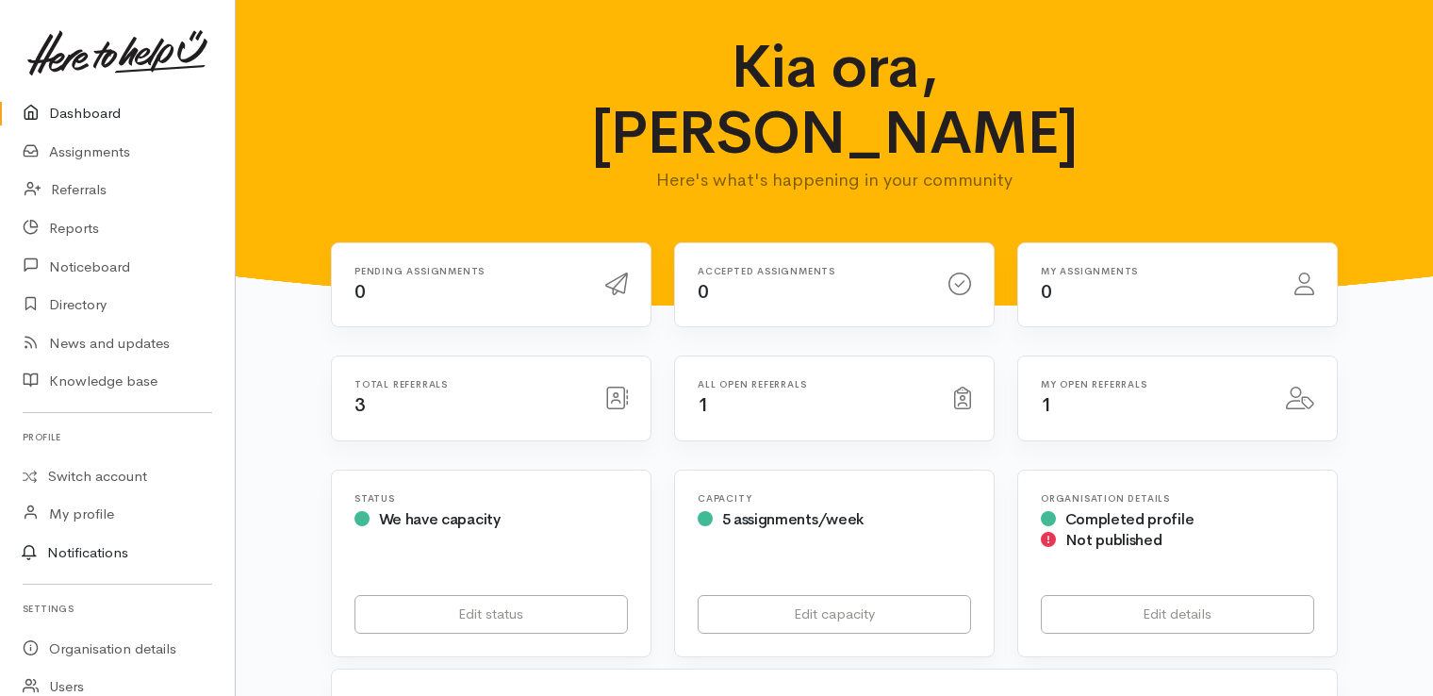
click at [112, 551] on link "Notifications" at bounding box center [114, 553] width 240 height 40
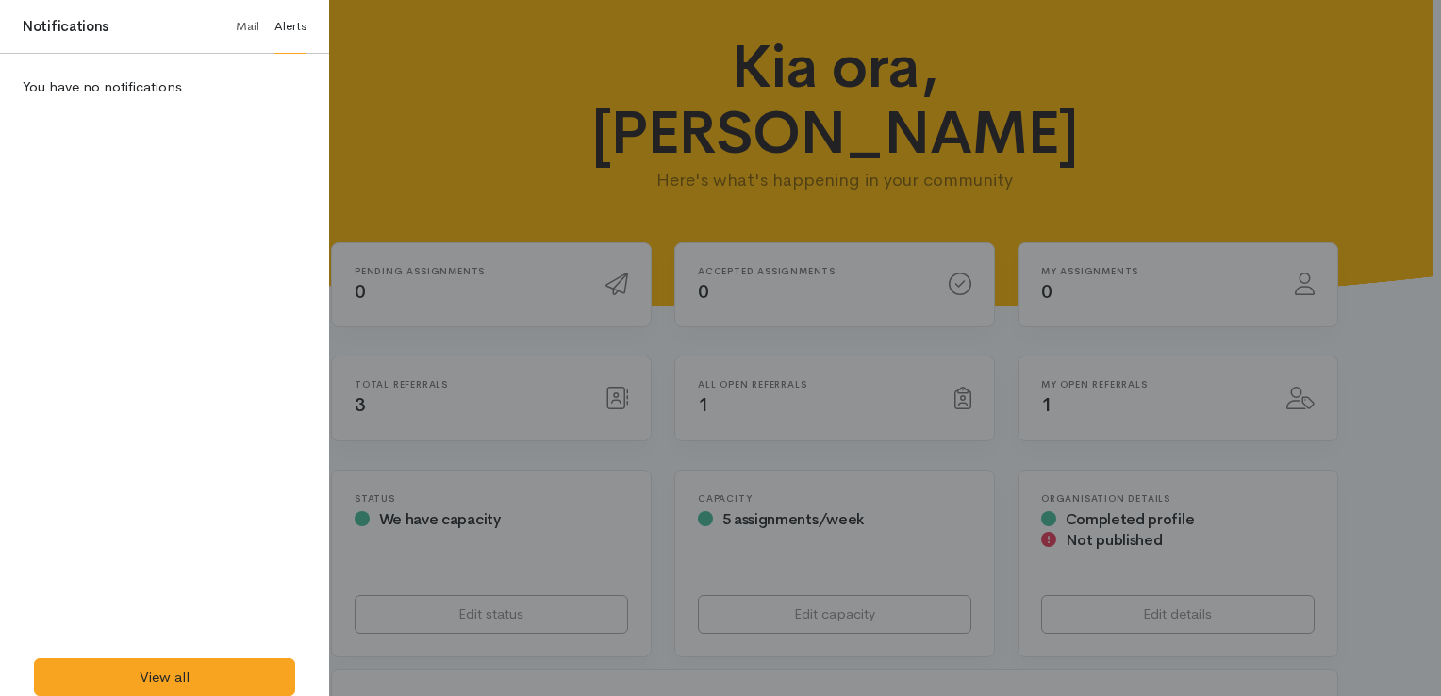
click at [247, 27] on link "Mail" at bounding box center [248, 27] width 24 height 54
click at [247, 28] on link "Mail" at bounding box center [248, 27] width 24 height 54
click at [219, 562] on div "You have no notifications" at bounding box center [164, 356] width 329 height 604
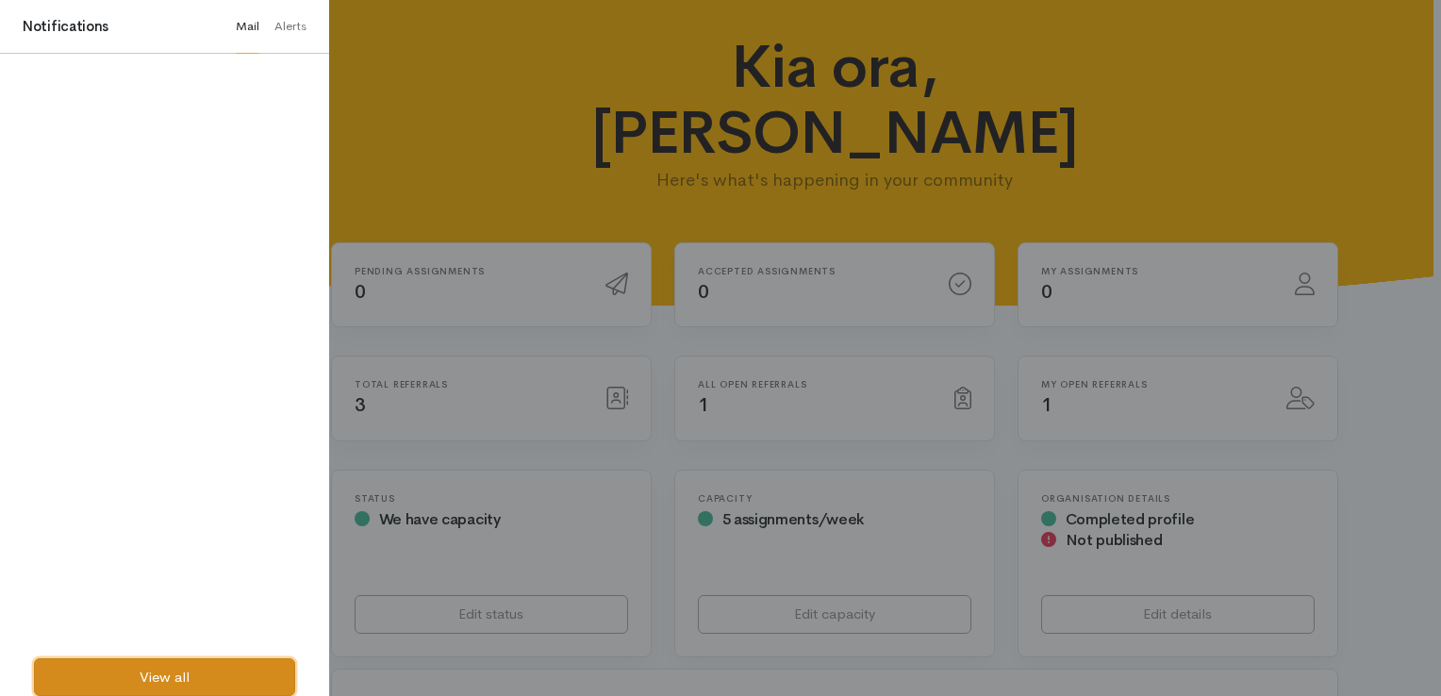
click at [189, 673] on link "View all" at bounding box center [164, 677] width 261 height 39
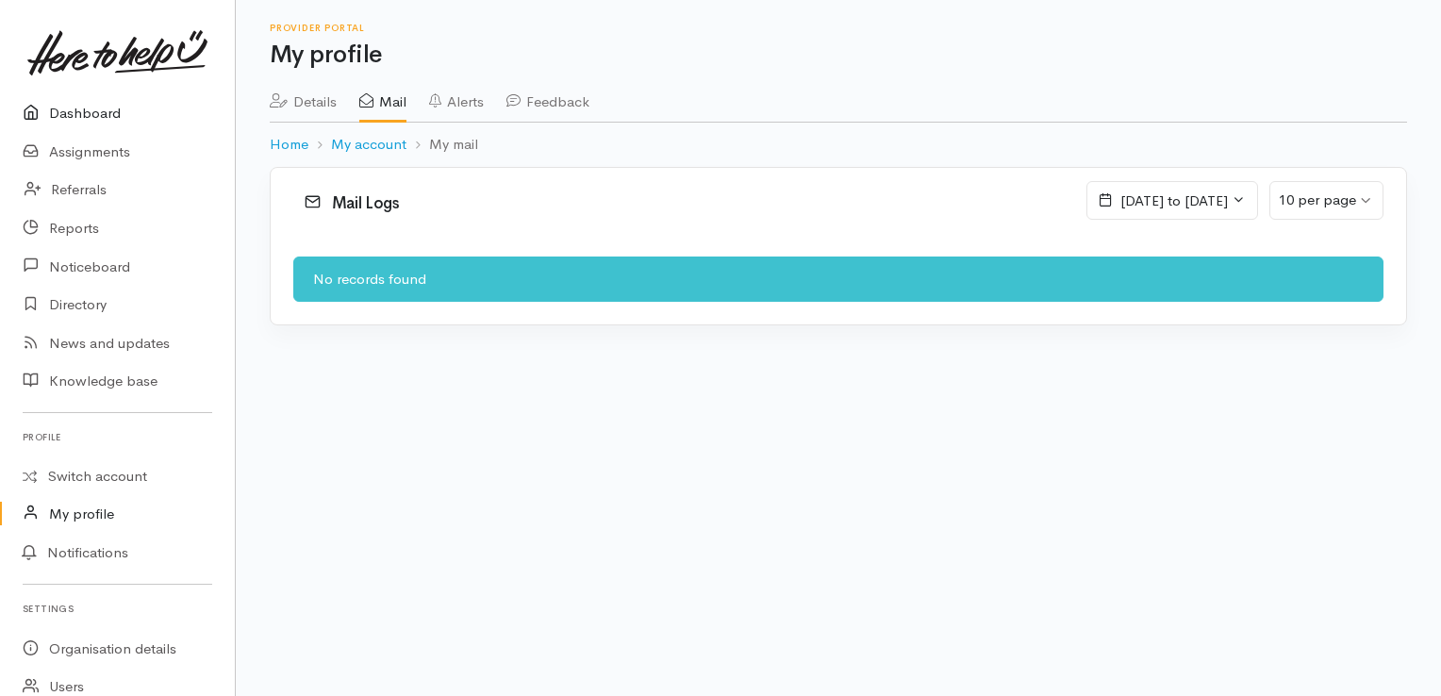
click at [111, 107] on link "Dashboard" at bounding box center [117, 113] width 235 height 39
